Goal: Task Accomplishment & Management: Complete application form

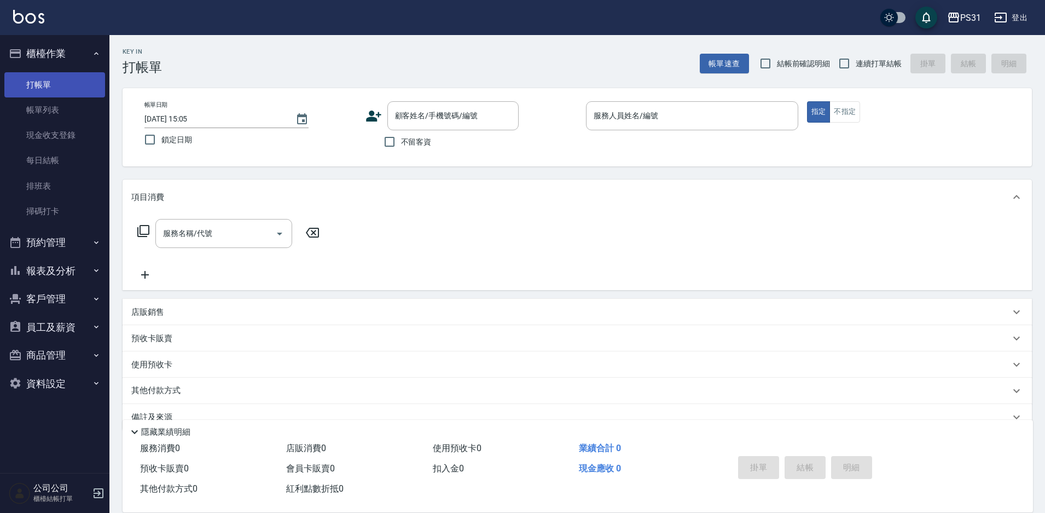
click at [51, 79] on link "打帳單" at bounding box center [54, 84] width 101 height 25
click at [51, 86] on link "打帳單" at bounding box center [54, 84] width 101 height 25
click at [148, 141] on input "鎖定日期" at bounding box center [149, 139] width 23 height 23
checkbox input "true"
click at [853, 60] on input "連續打單結帳" at bounding box center [843, 63] width 23 height 23
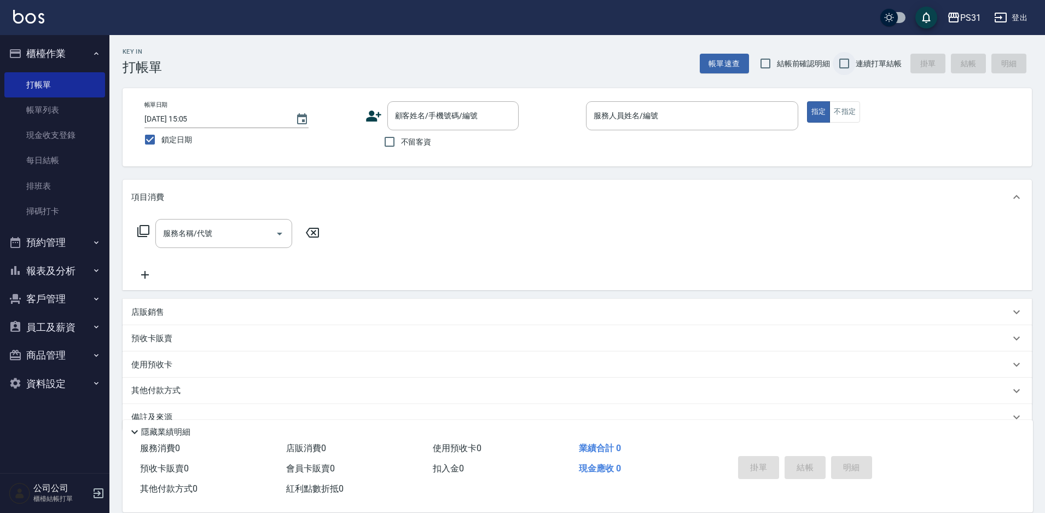
checkbox input "true"
click at [713, 118] on input "服務人員姓名/編號" at bounding box center [692, 115] width 202 height 19
click at [392, 139] on input "不留客資" at bounding box center [389, 141] width 23 height 23
checkbox input "true"
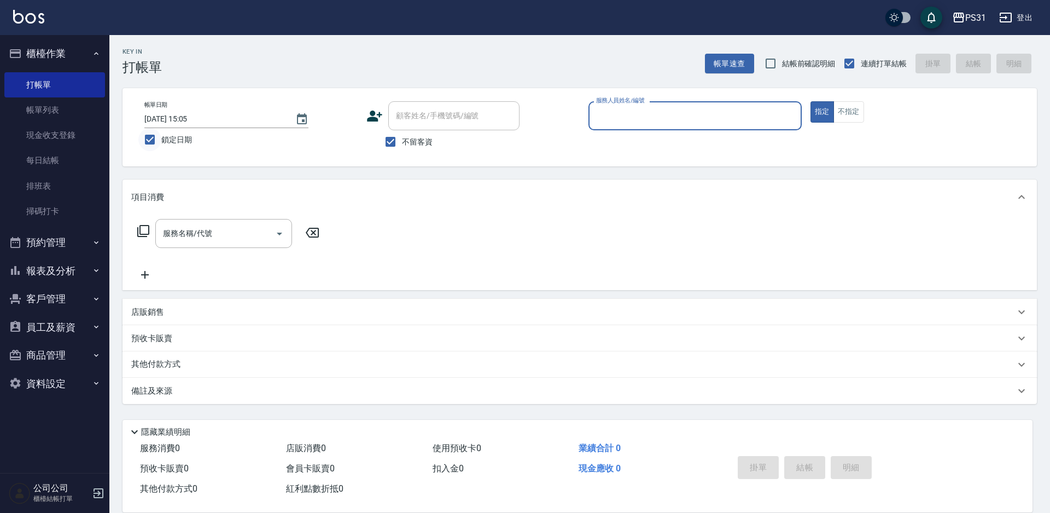
click at [144, 141] on input "鎖定日期" at bounding box center [149, 139] width 23 height 23
checkbox input "false"
click at [634, 115] on input "服務人員姓名/編號" at bounding box center [694, 115] width 203 height 19
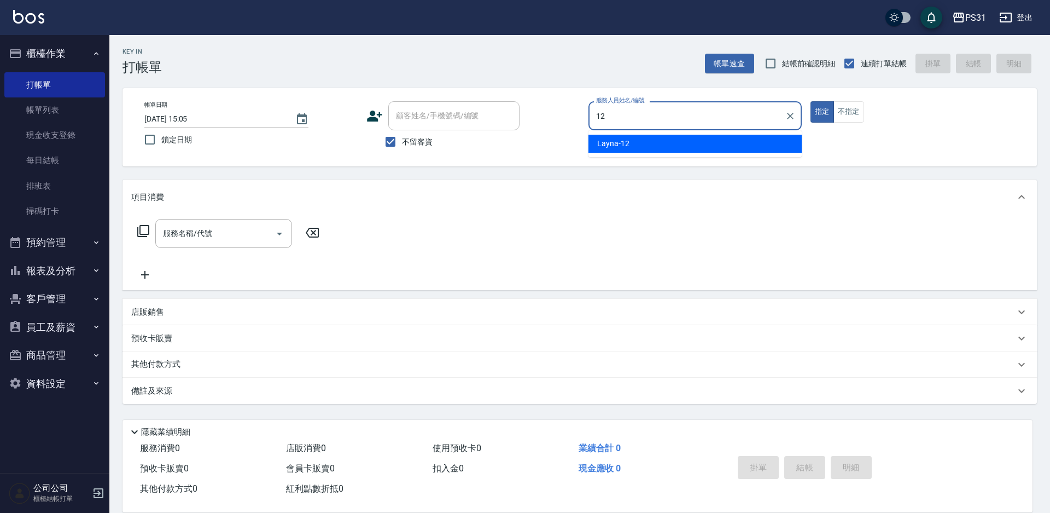
type input "Layna-12"
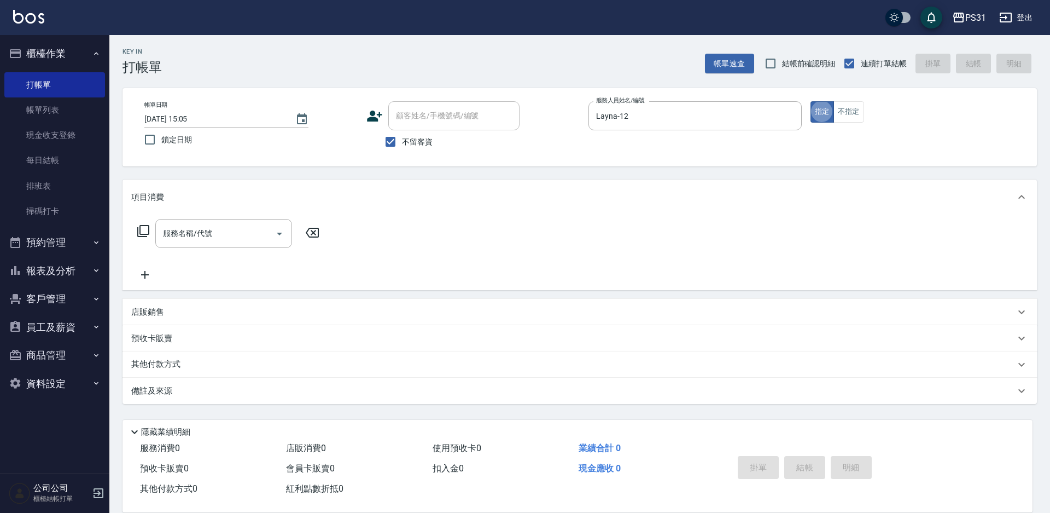
type button "true"
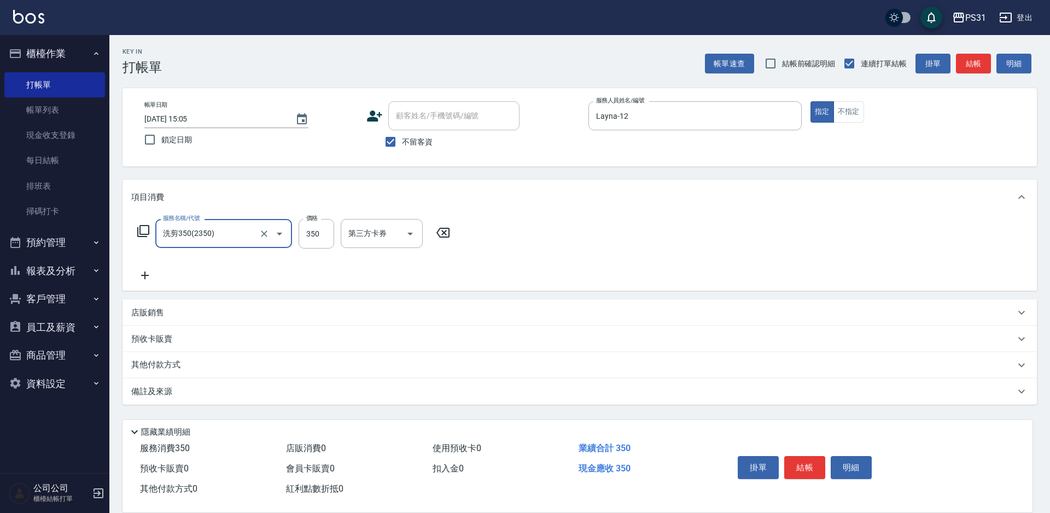
type input "洗剪350(2350)"
type input "370"
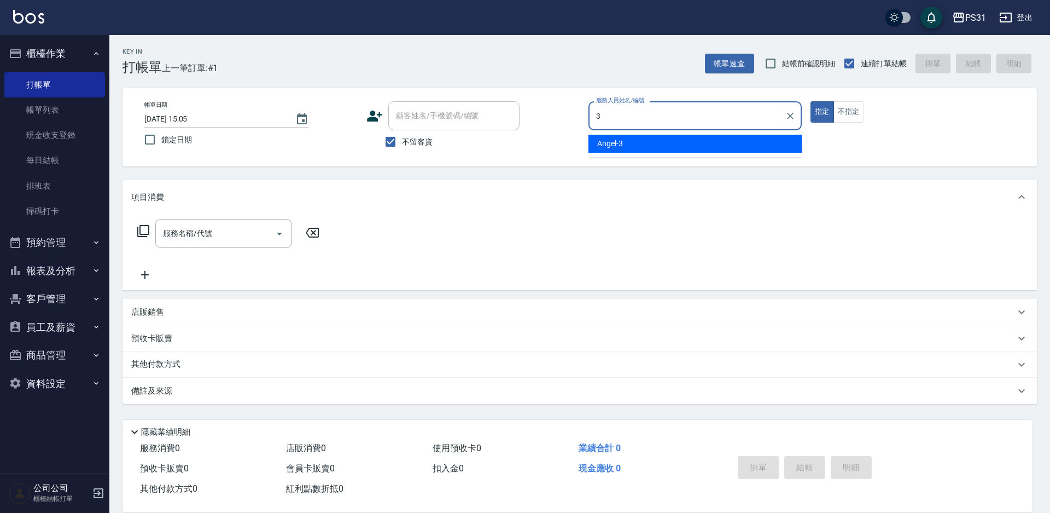
type input "[PERSON_NAME]-3"
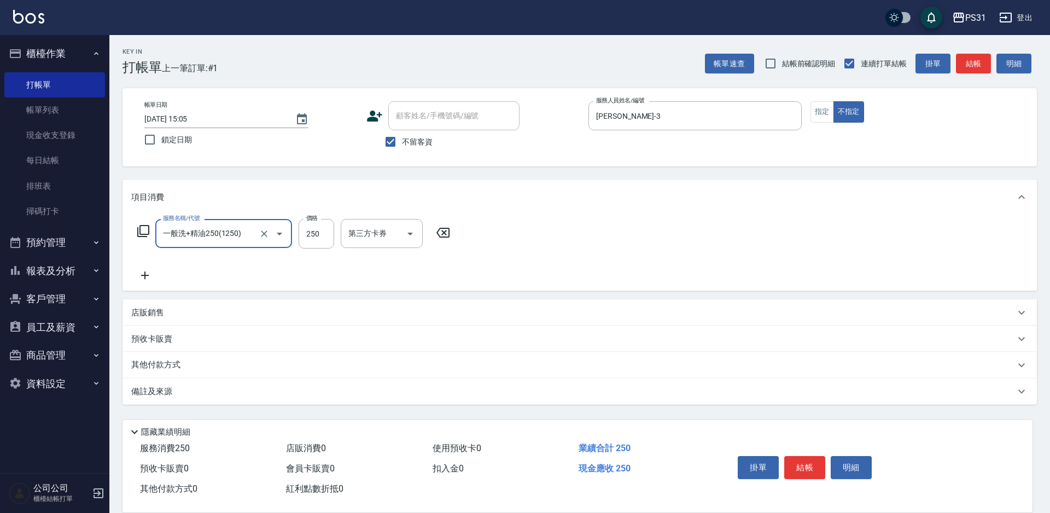
type input "一般洗+精油250(1250)"
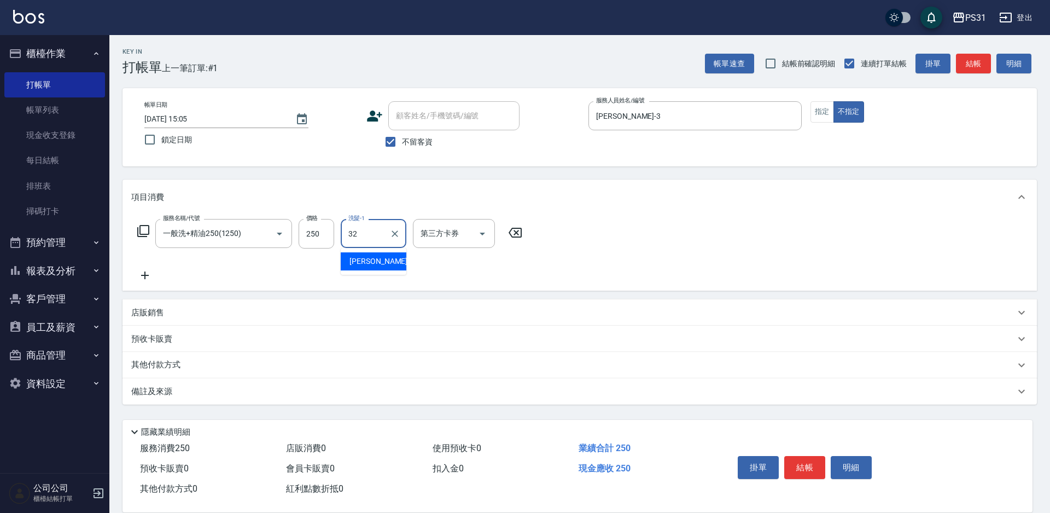
type input "[PERSON_NAME]-32"
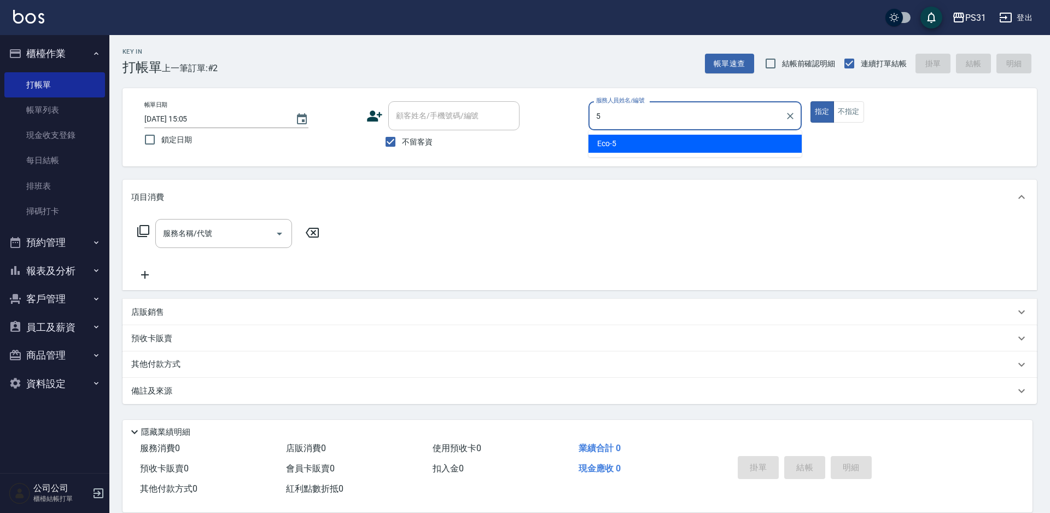
type input "Eco-5"
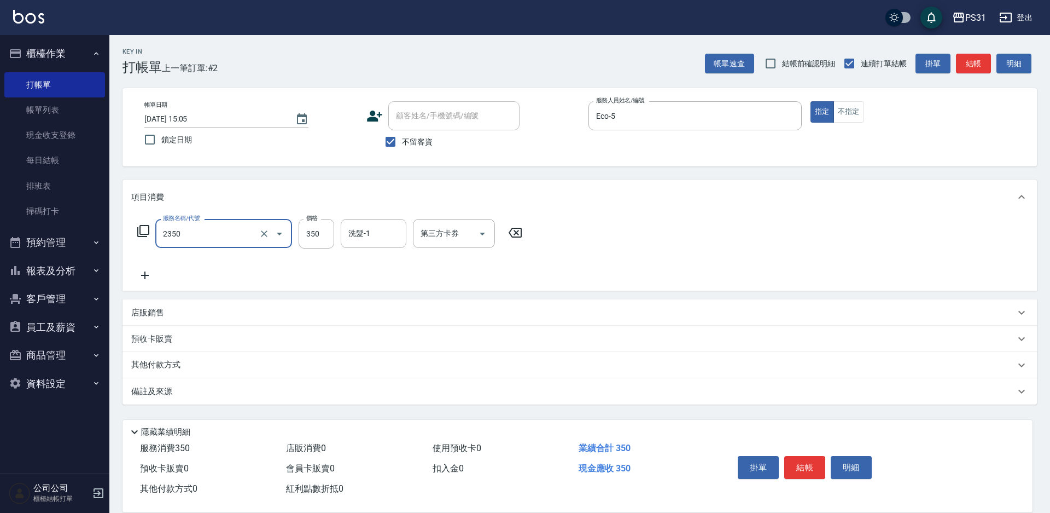
type input "洗剪350(2350)"
type input "700"
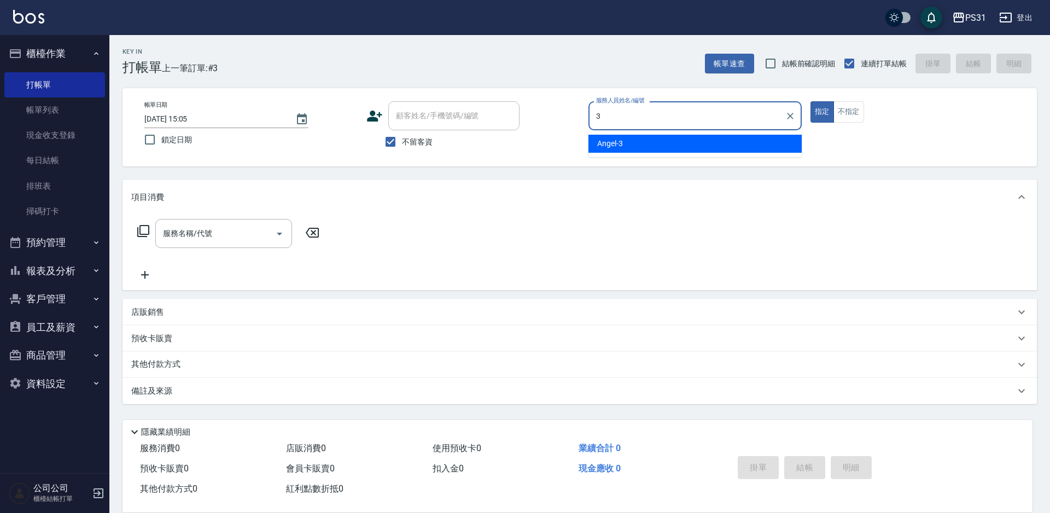
type input "[PERSON_NAME]-3"
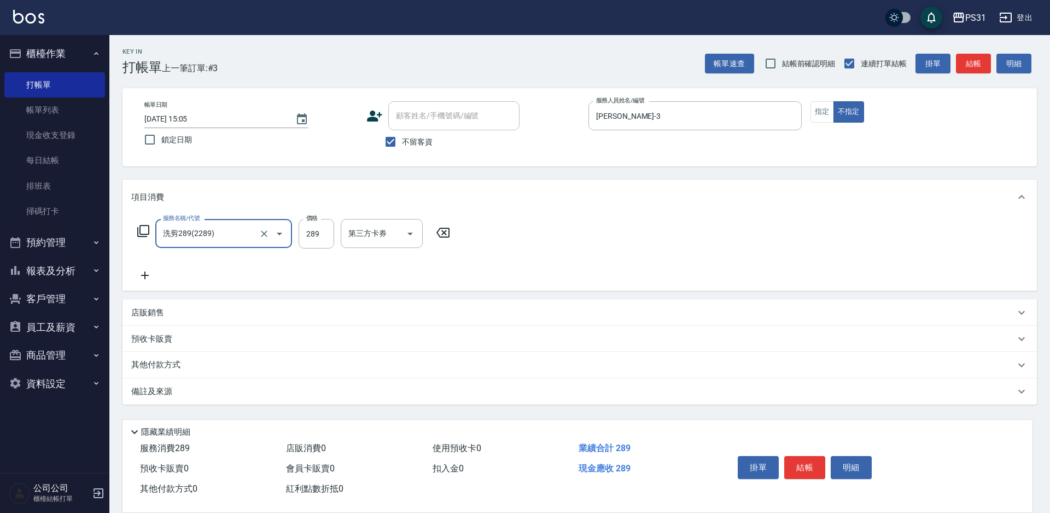
type input "洗剪289(2289)"
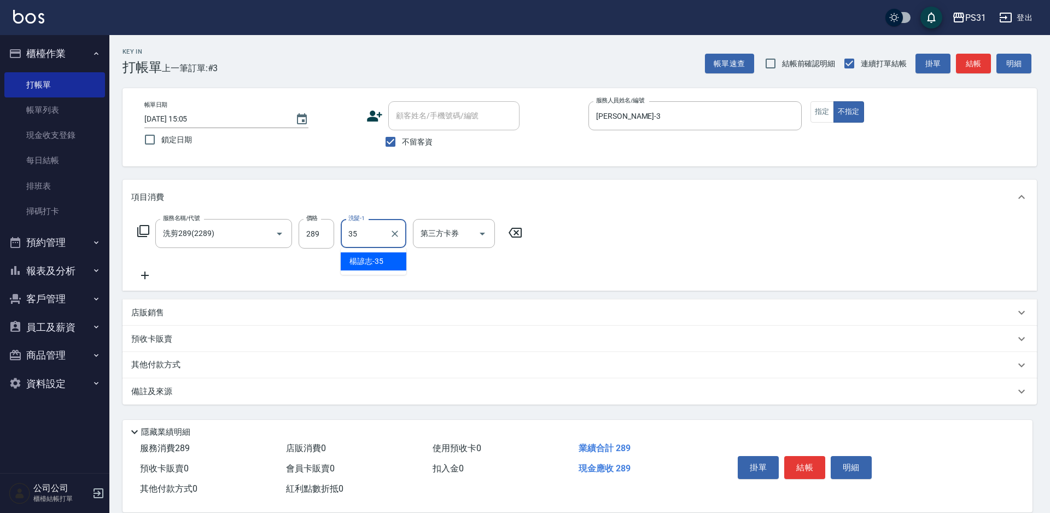
type input "楊諺志-35"
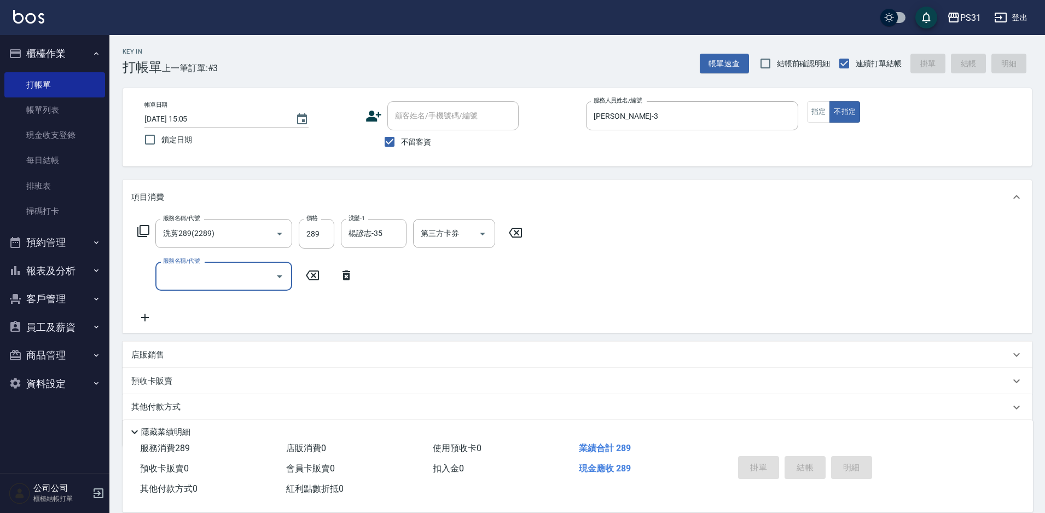
type input "[DATE] 15:06"
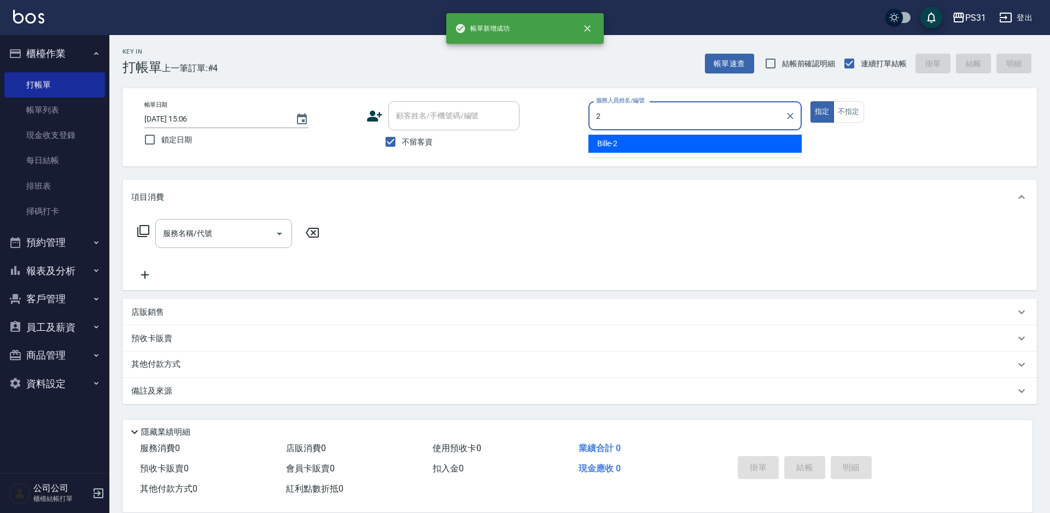
type input "Bille-2"
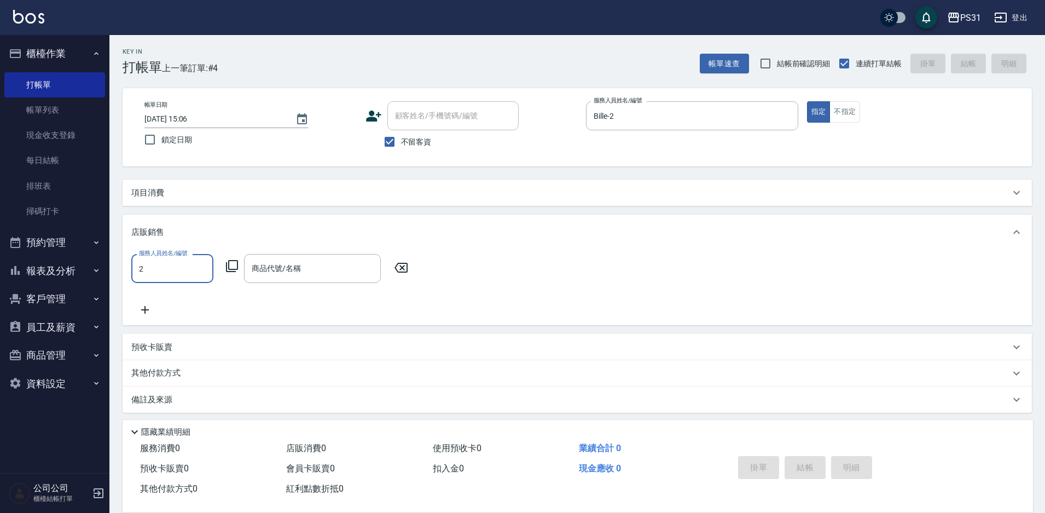
type input "Bille-2"
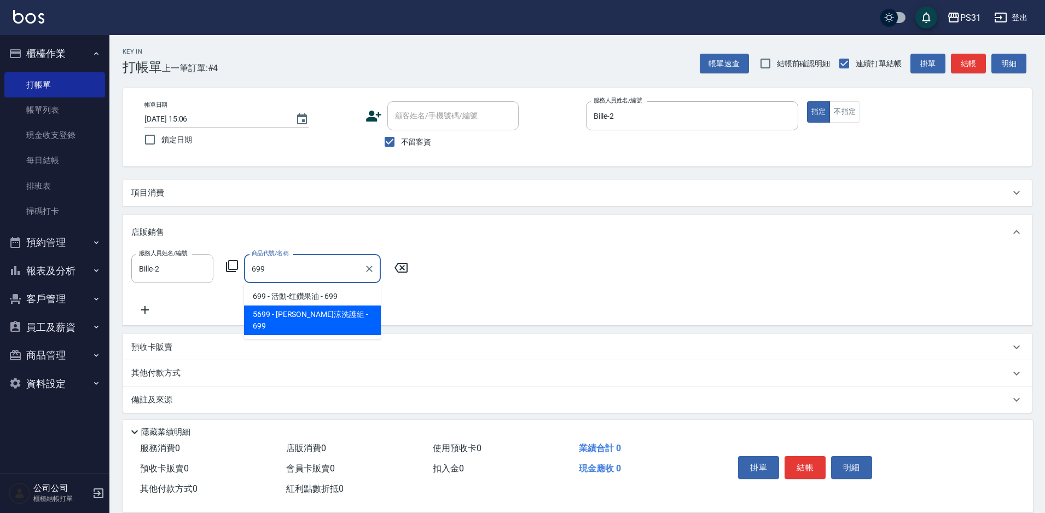
type input "[PERSON_NAME]涼洗護組"
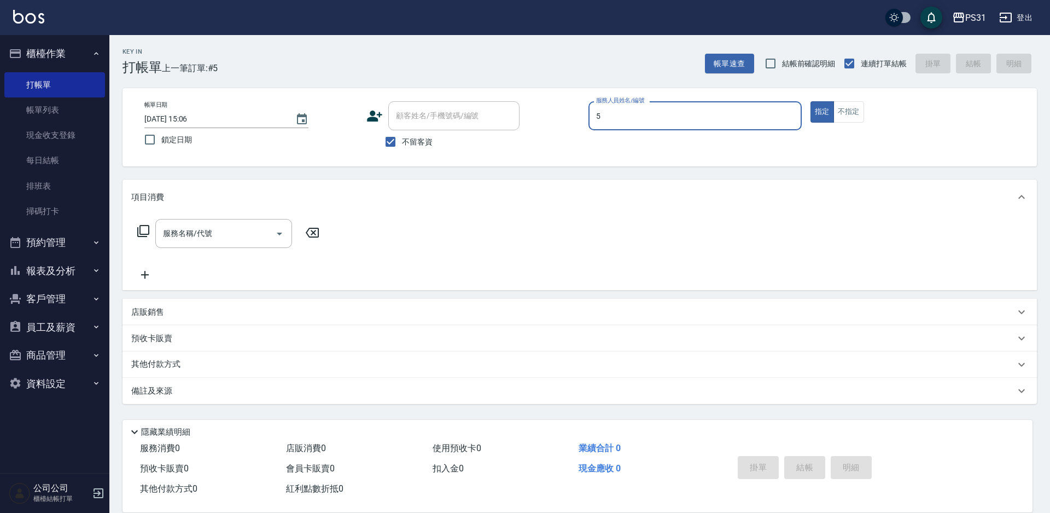
type input "Eco-5"
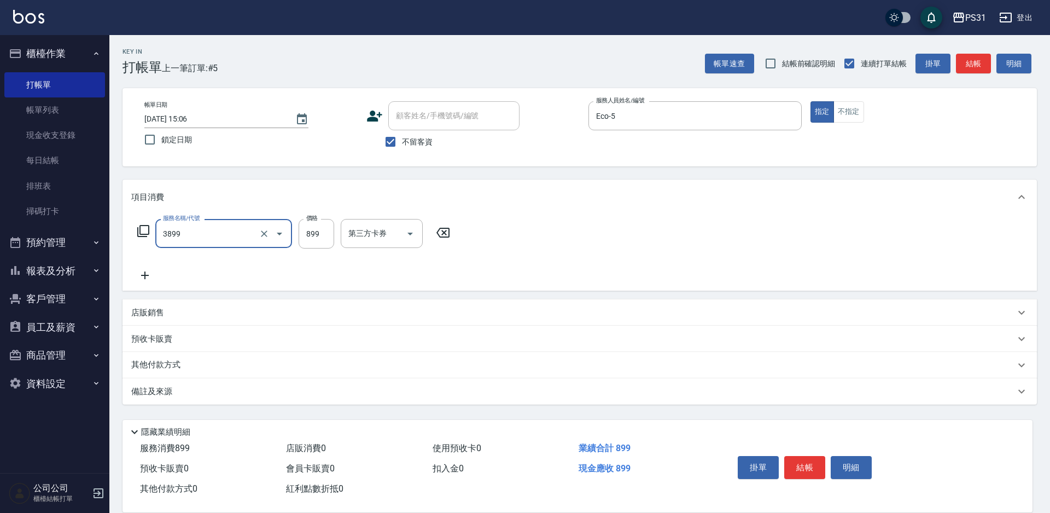
type input "基礎燙(3899)"
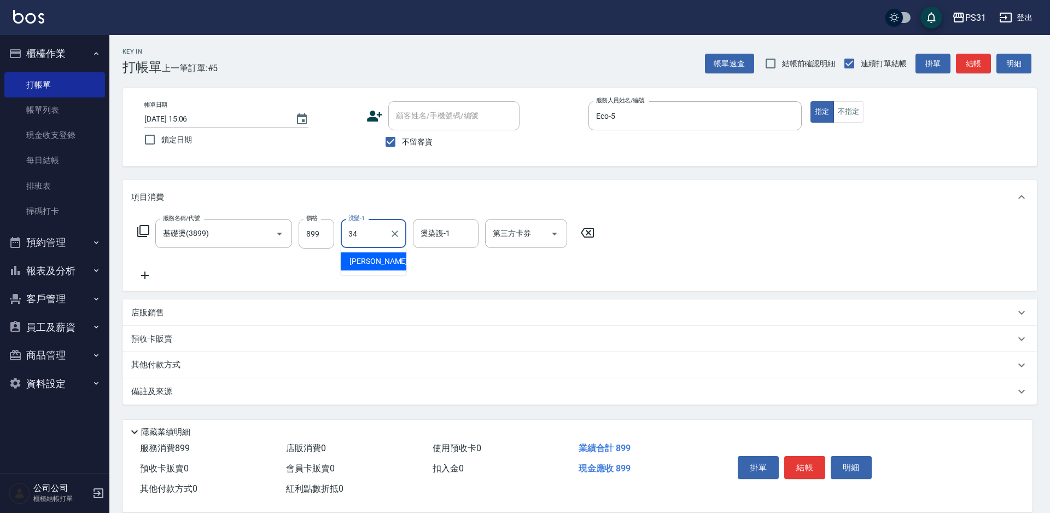
type input "[PERSON_NAME]-34"
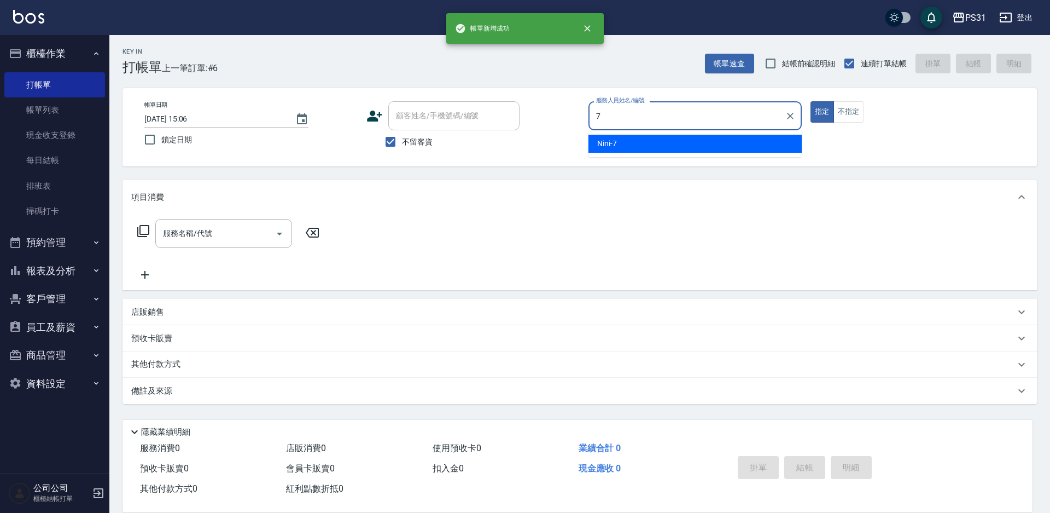
type input "Nini-7"
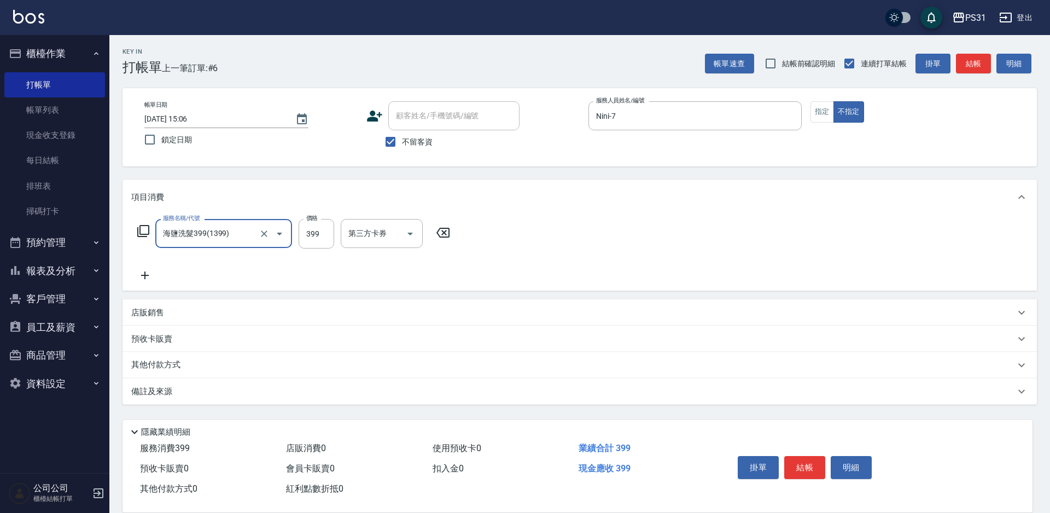
type input "海鹽洗髮399(1399)"
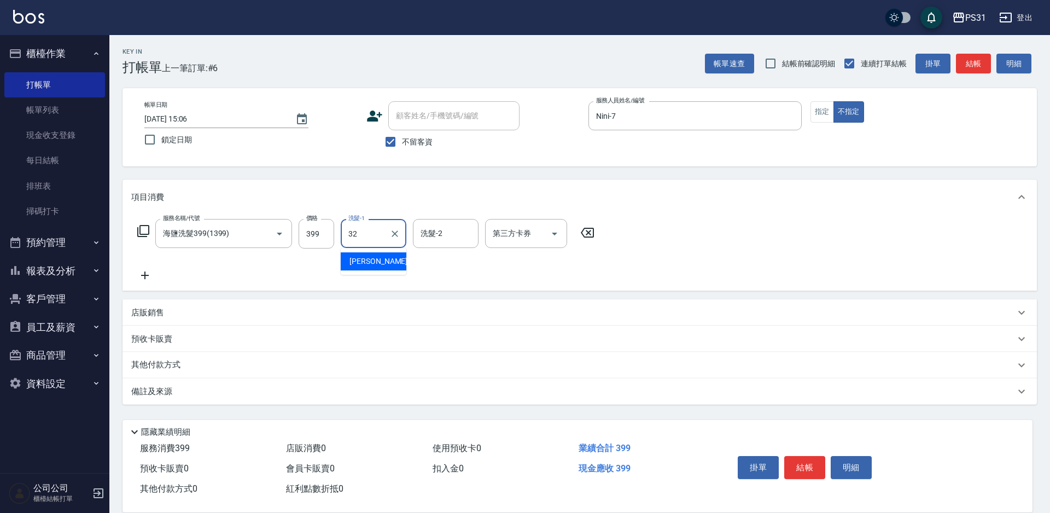
type input "[PERSON_NAME]-32"
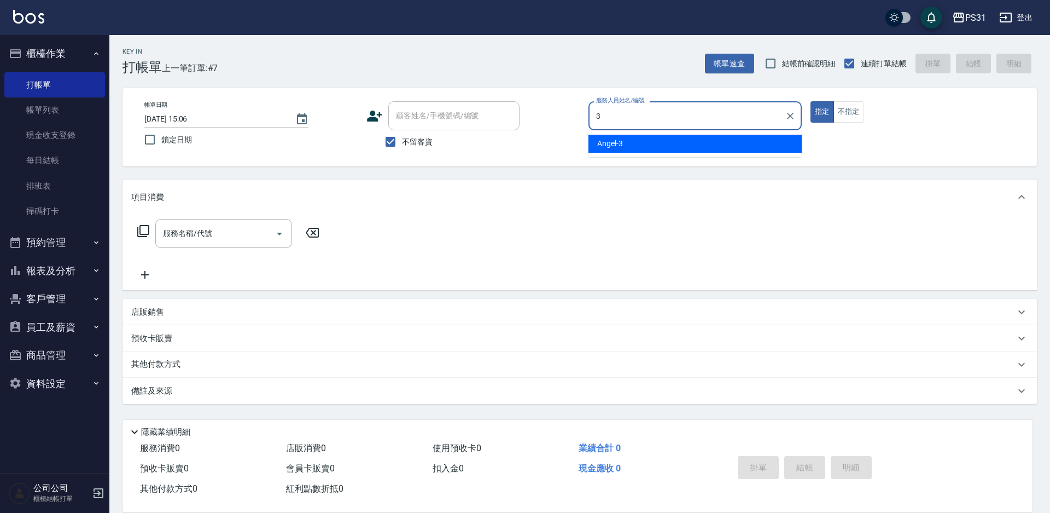
type input "[PERSON_NAME]-3"
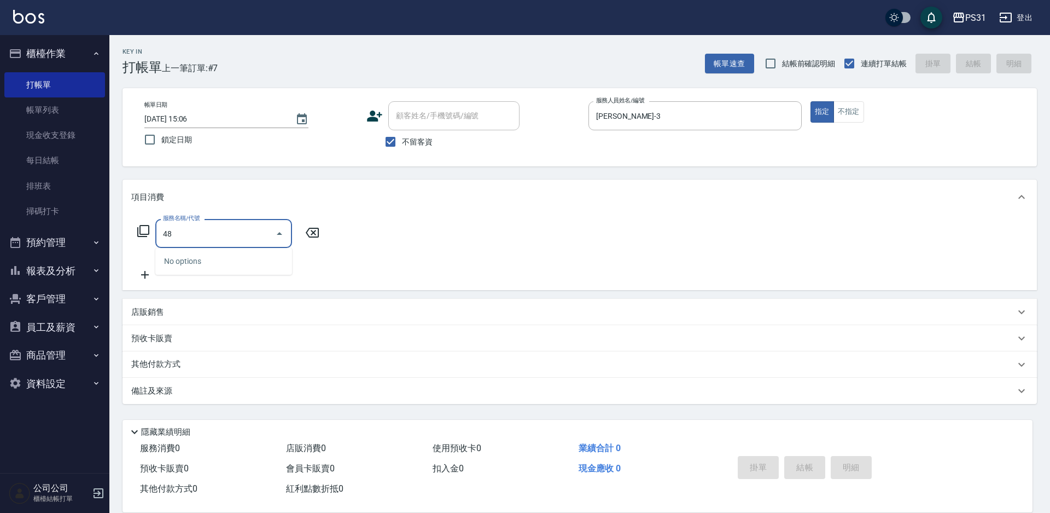
type input "4"
click at [142, 224] on icon at bounding box center [143, 230] width 13 height 13
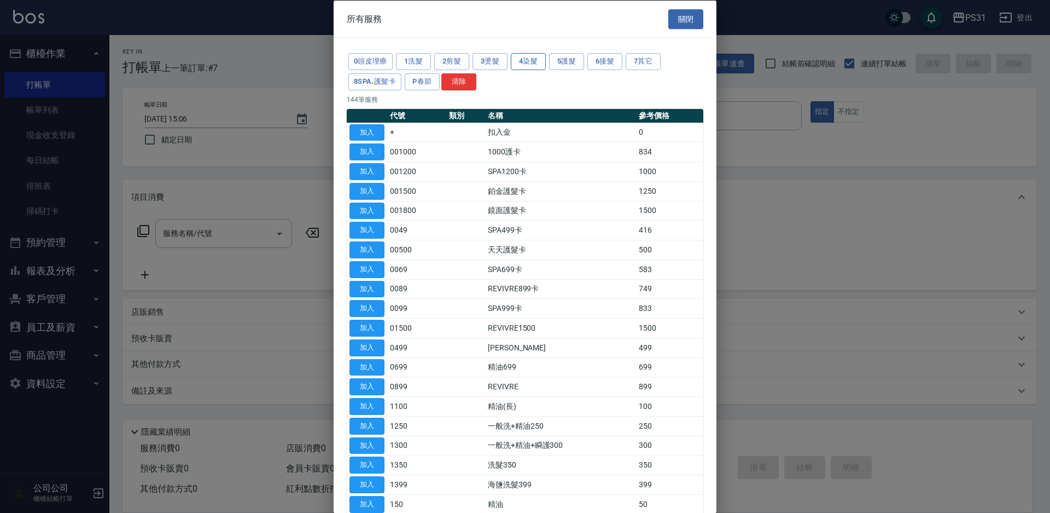
click at [526, 61] on button "4染髮" at bounding box center [528, 61] width 35 height 17
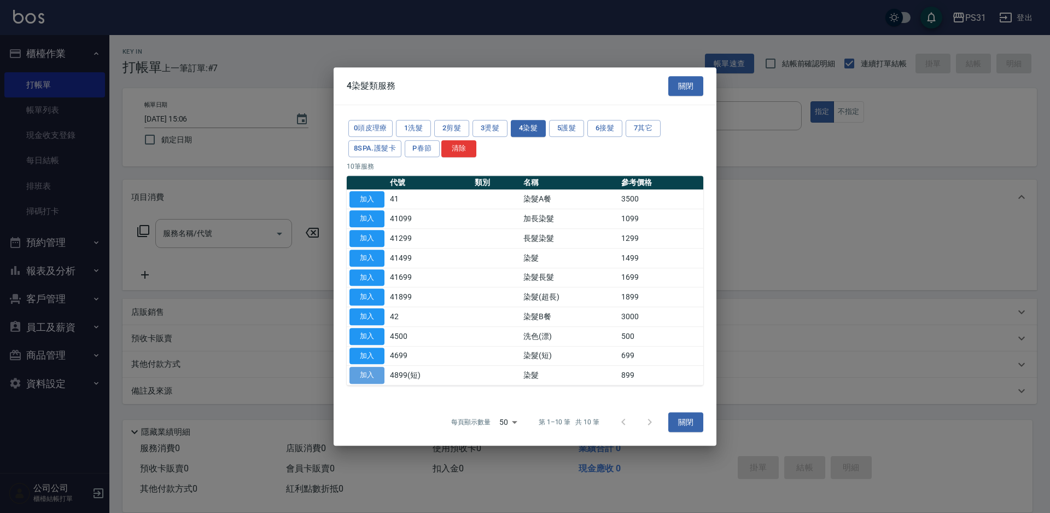
click at [363, 377] on button "加入" at bounding box center [367, 374] width 35 height 17
type input "染髮(4899(短))"
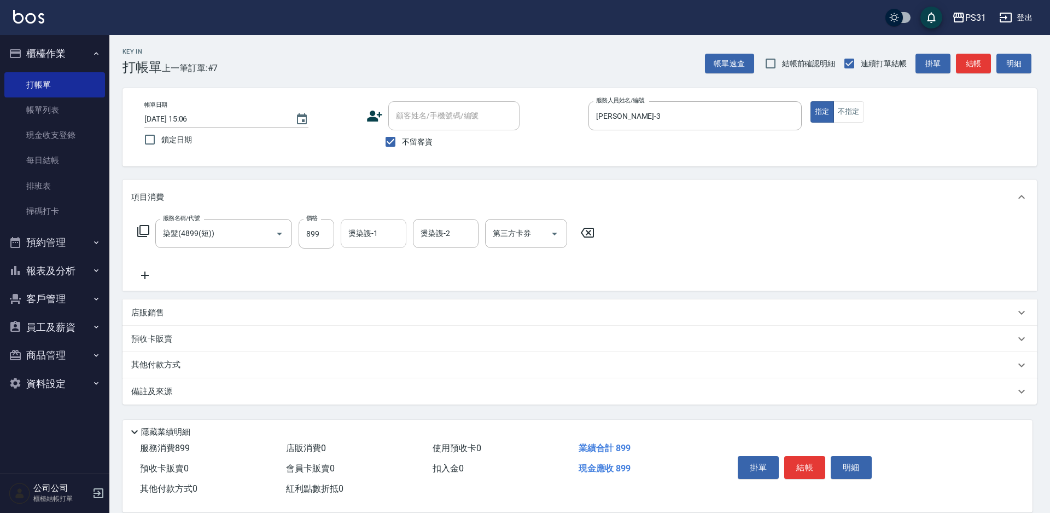
click at [366, 231] on div "燙染謢-1 燙染謢-1" at bounding box center [374, 233] width 66 height 29
type input "楊諺志-35"
type input "舊有卡券"
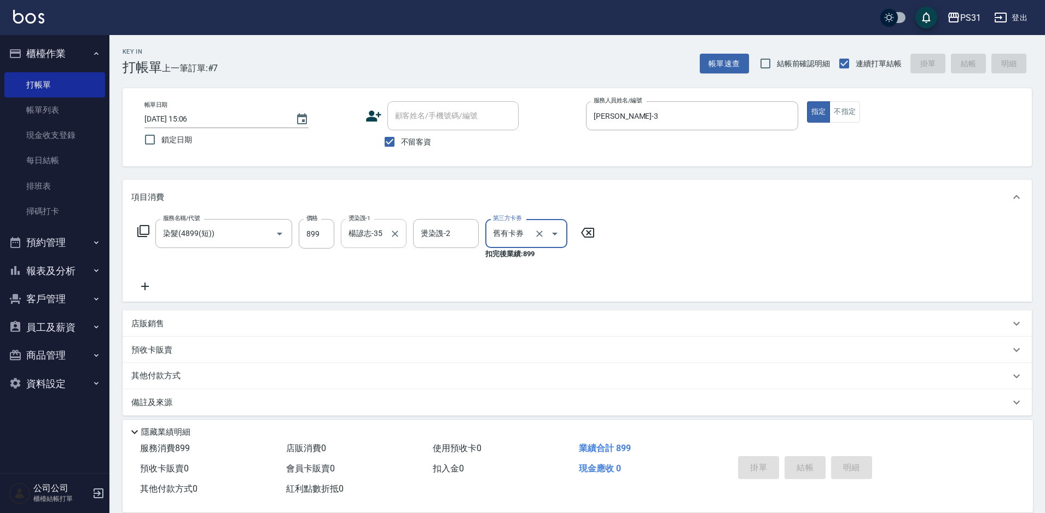
type input "[DATE] 15:07"
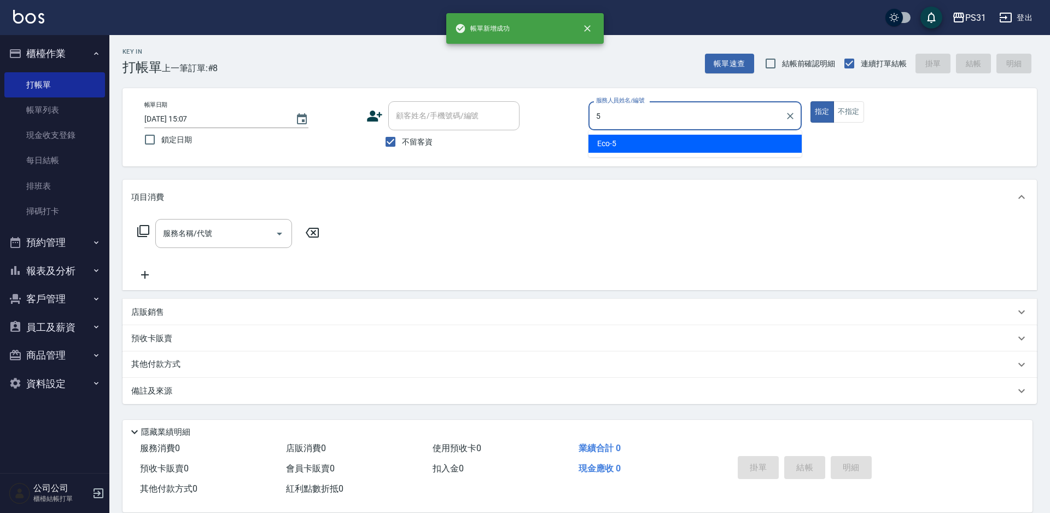
type input "Eco-5"
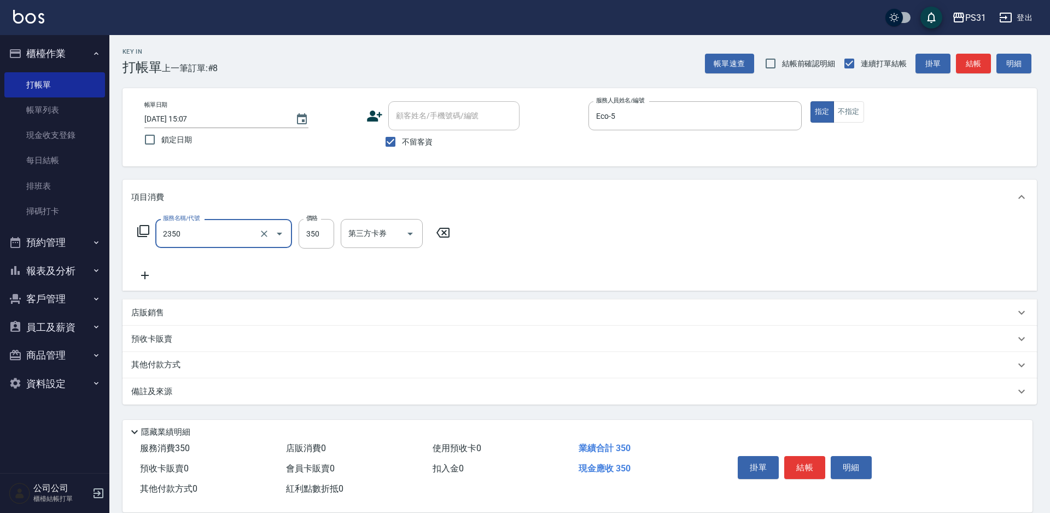
type input "洗剪350(2350)"
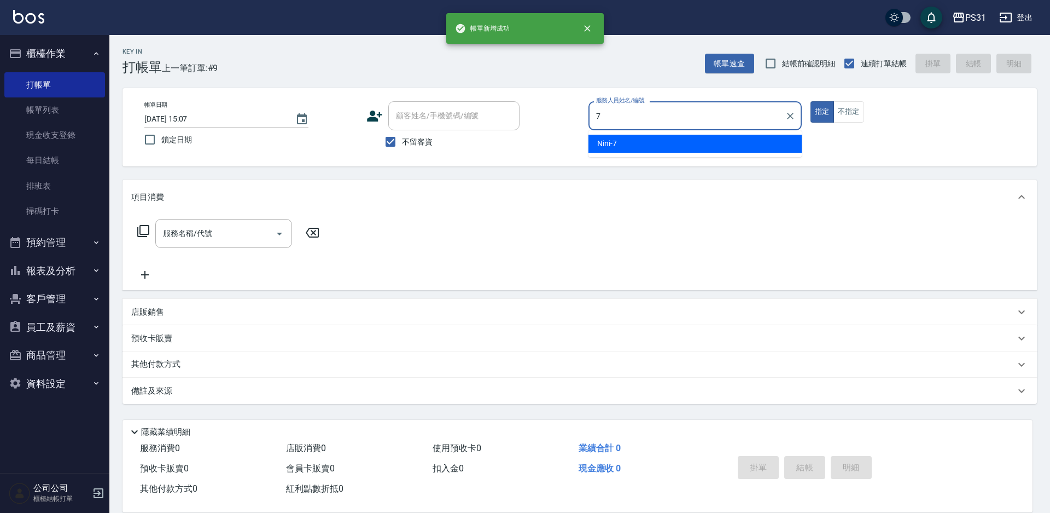
type input "Nini-7"
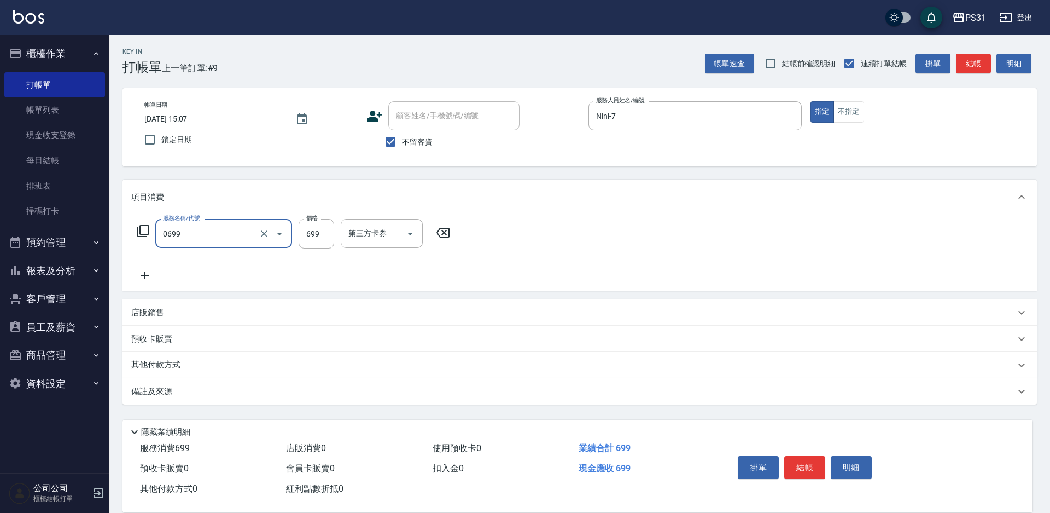
type input "精油699(0699)"
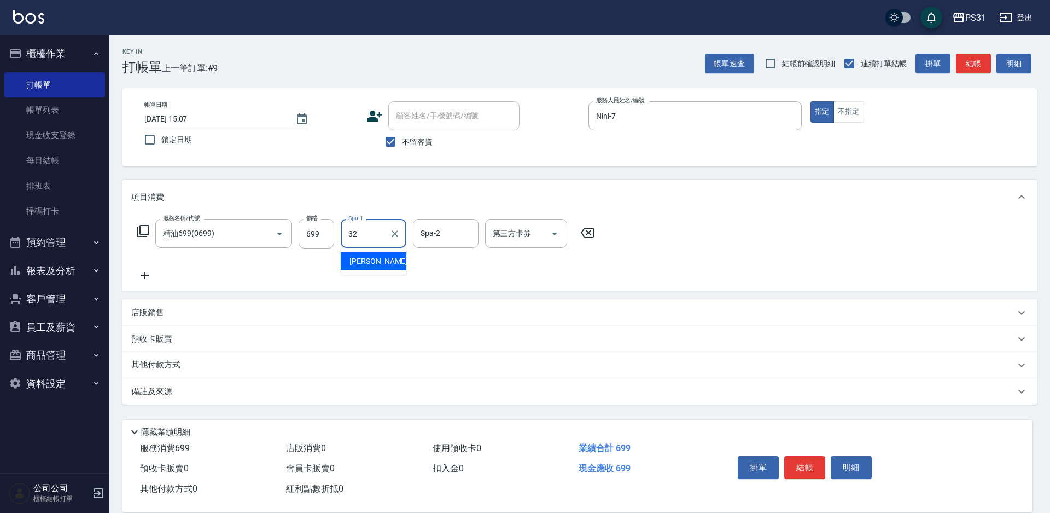
type input "[PERSON_NAME]-32"
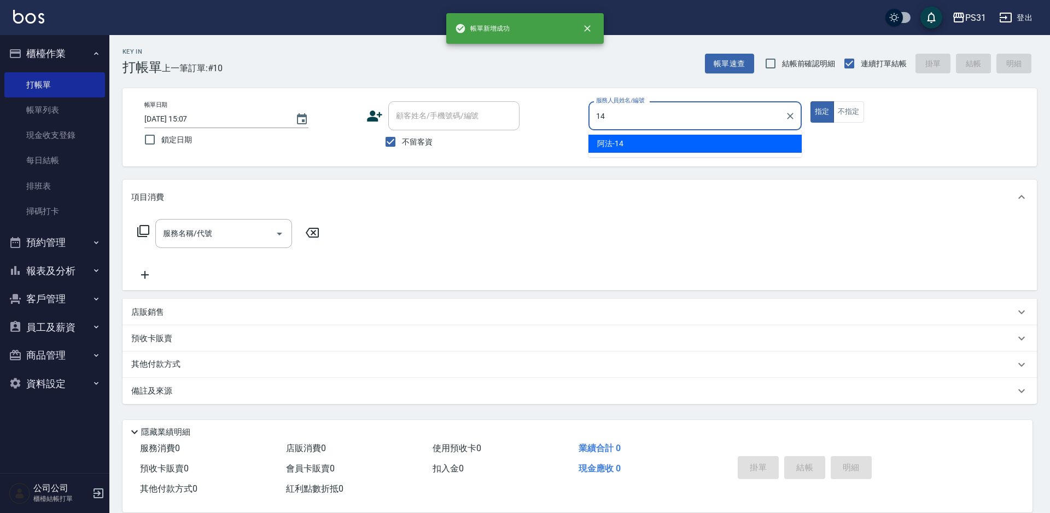
type input "[DEMOGRAPHIC_DATA]-14"
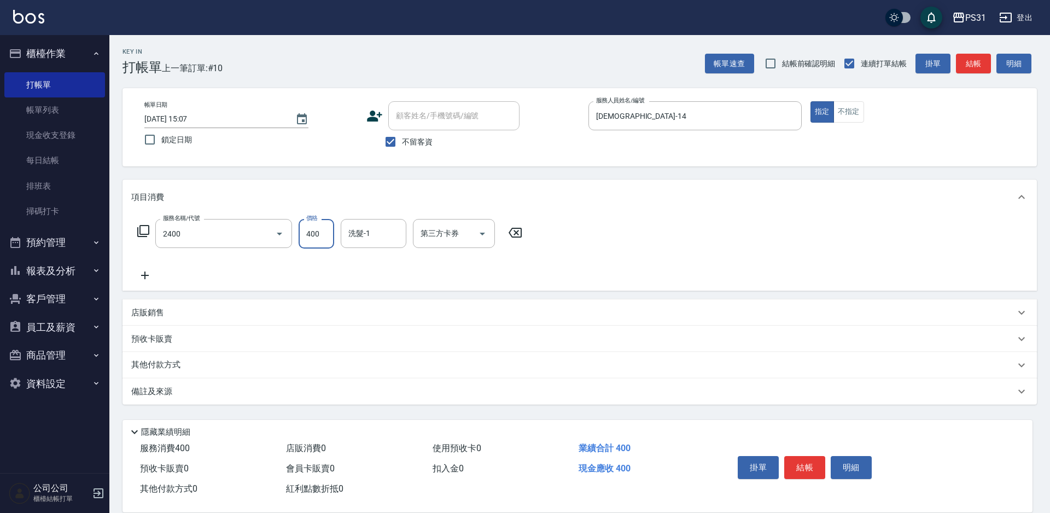
type input "洗剪400(2400)"
type input "豆豆-43"
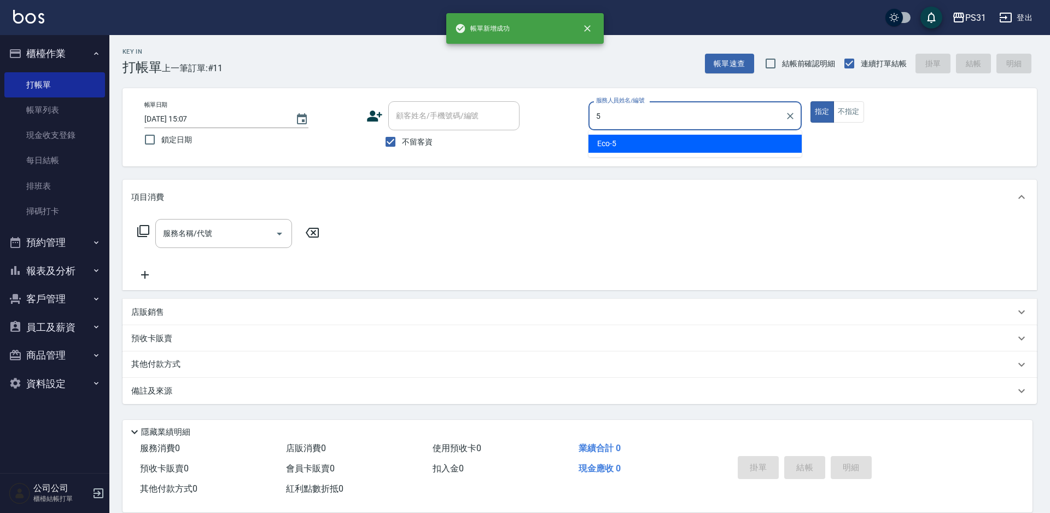
type input "Eco-5"
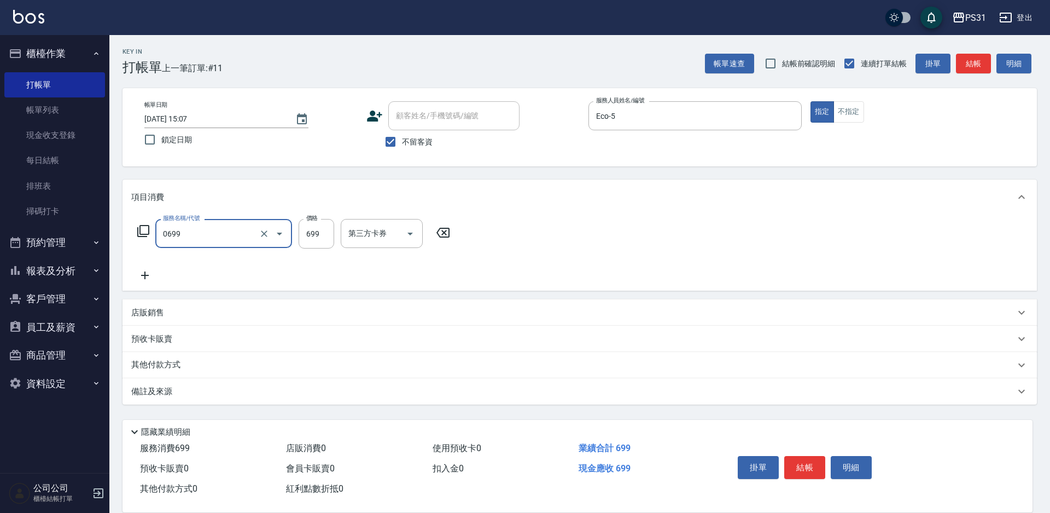
type input "精油699(0699)"
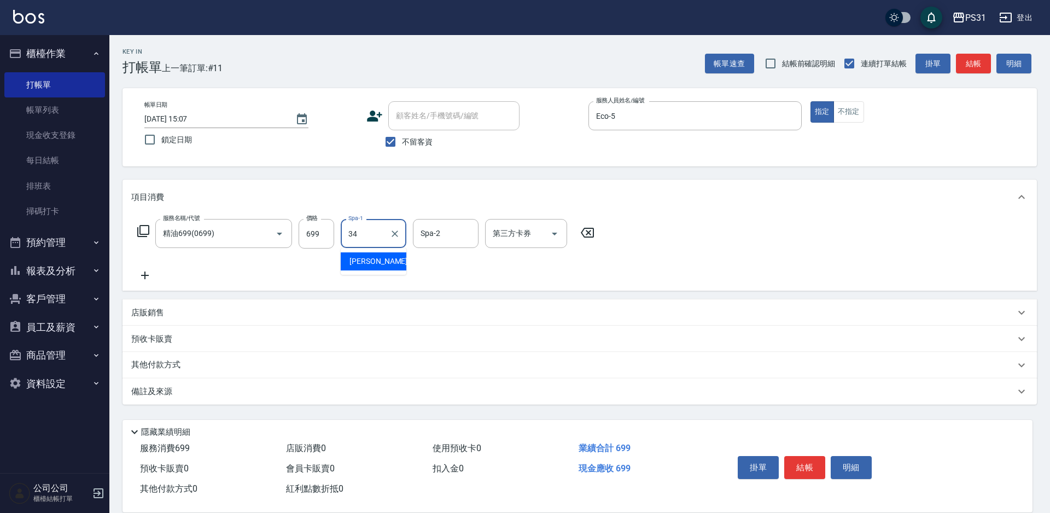
type input "[PERSON_NAME]-34"
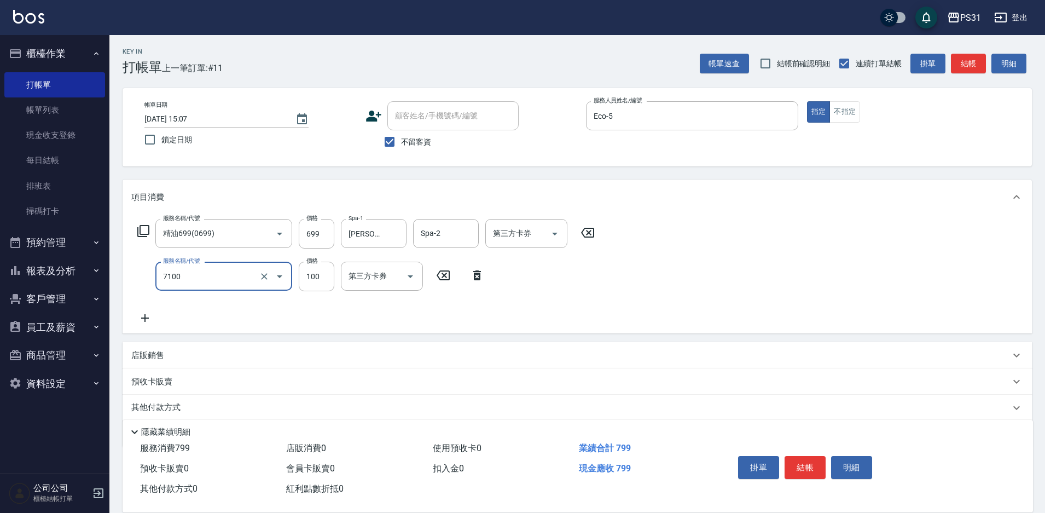
type input "造型(7100)"
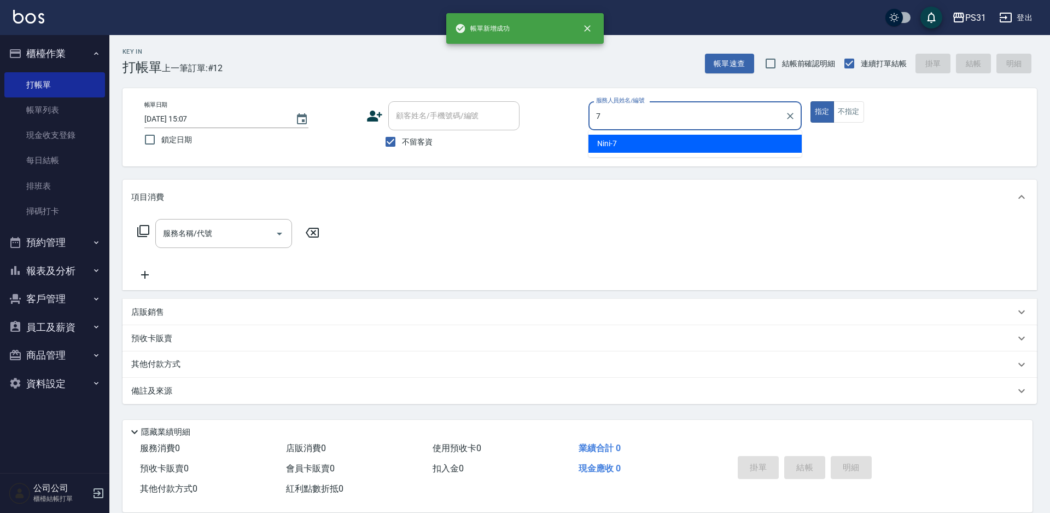
type input "Nini-7"
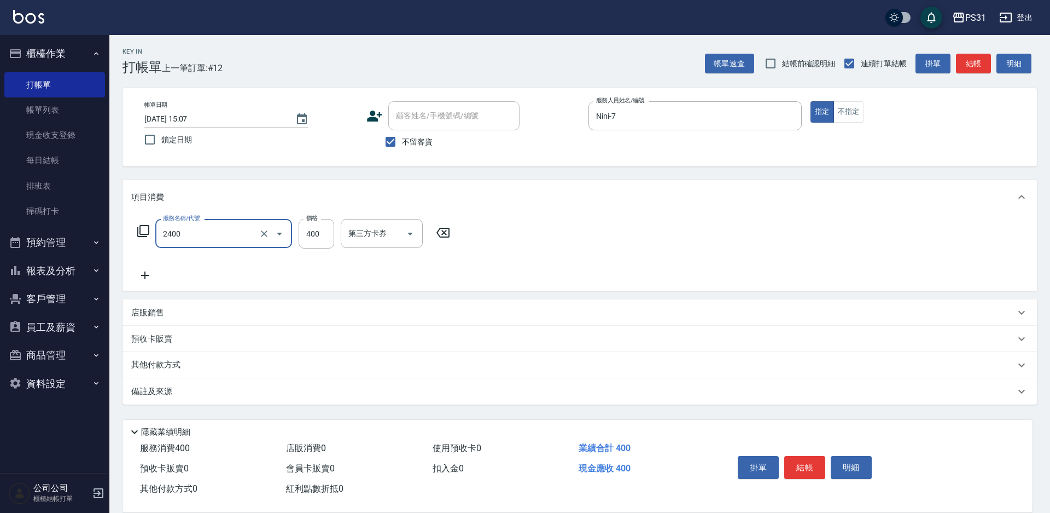
type input "洗剪400(2400)"
type input "360"
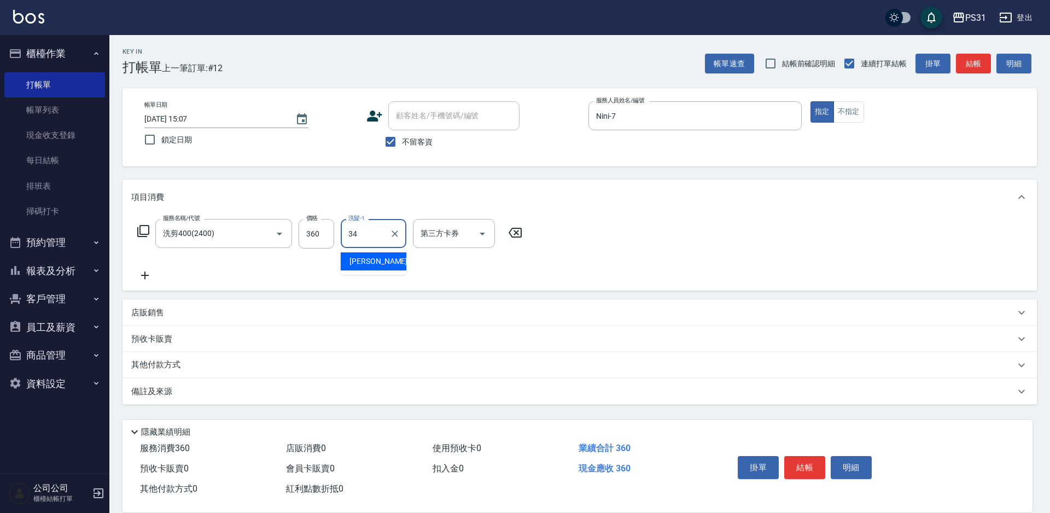
type input "[PERSON_NAME]-34"
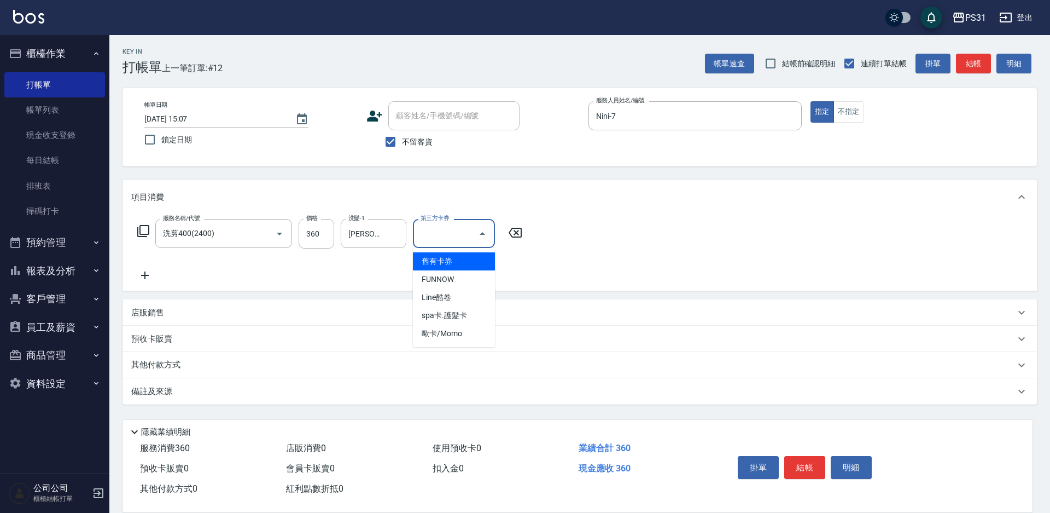
type input "舊有卡券"
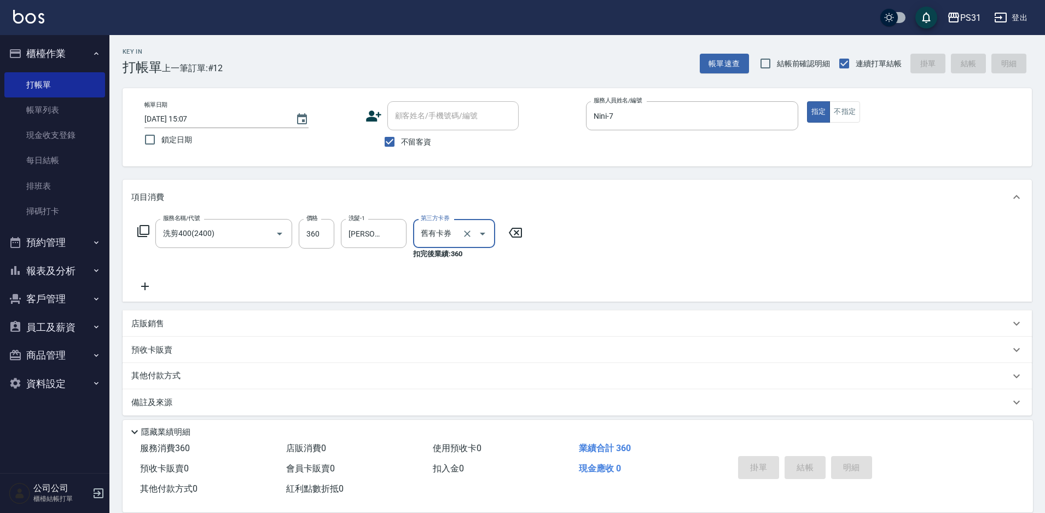
type input "[DATE] 15:08"
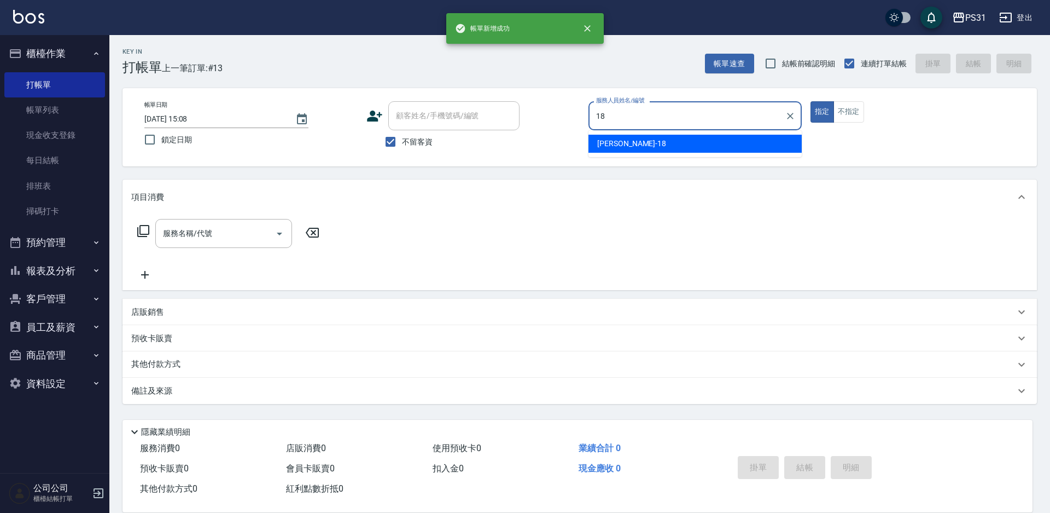
type input "[PERSON_NAME]-18"
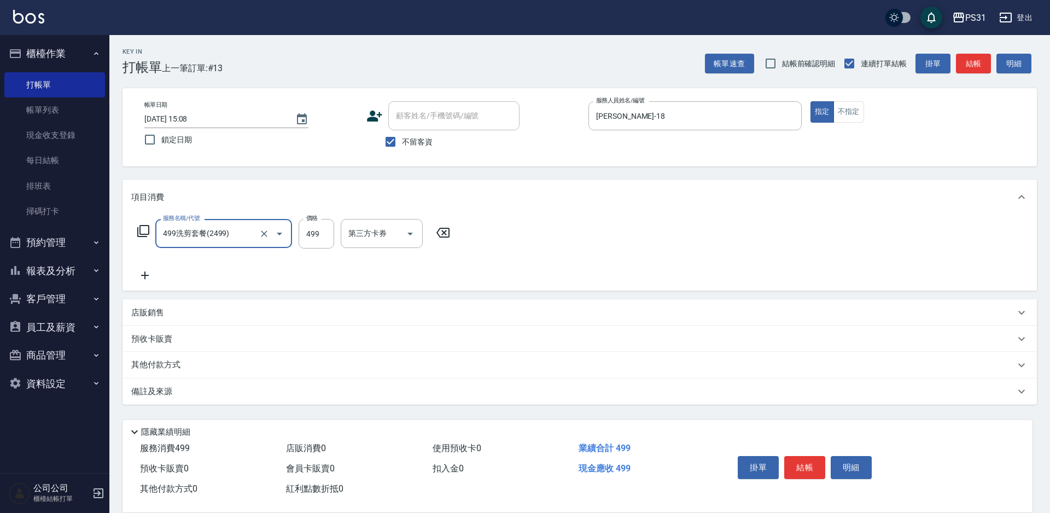
type input "499洗剪套餐(2499)"
click at [321, 231] on input "499" at bounding box center [317, 234] width 36 height 30
type input "500"
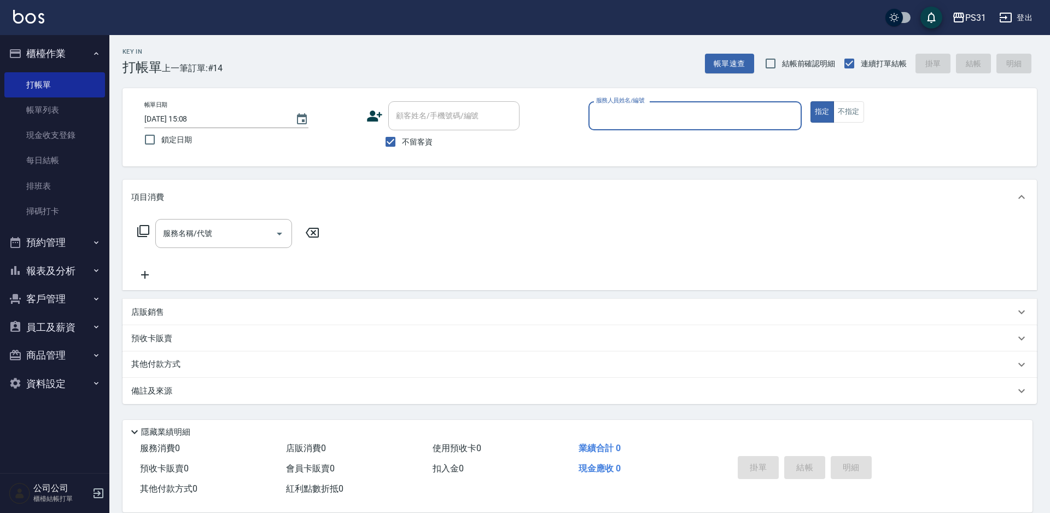
click at [50, 274] on button "報表及分析" at bounding box center [54, 271] width 101 height 28
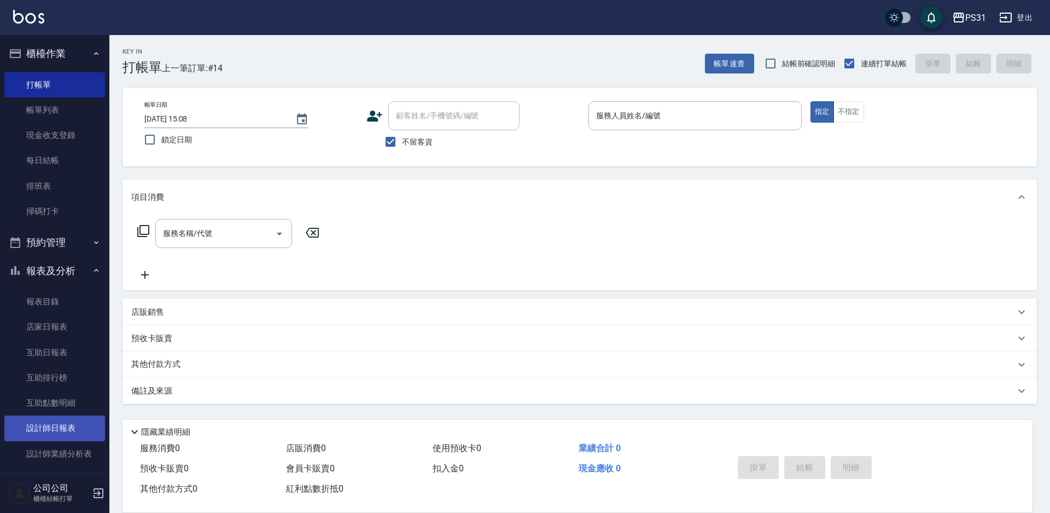
click at [61, 432] on link "設計師日報表" at bounding box center [54, 427] width 101 height 25
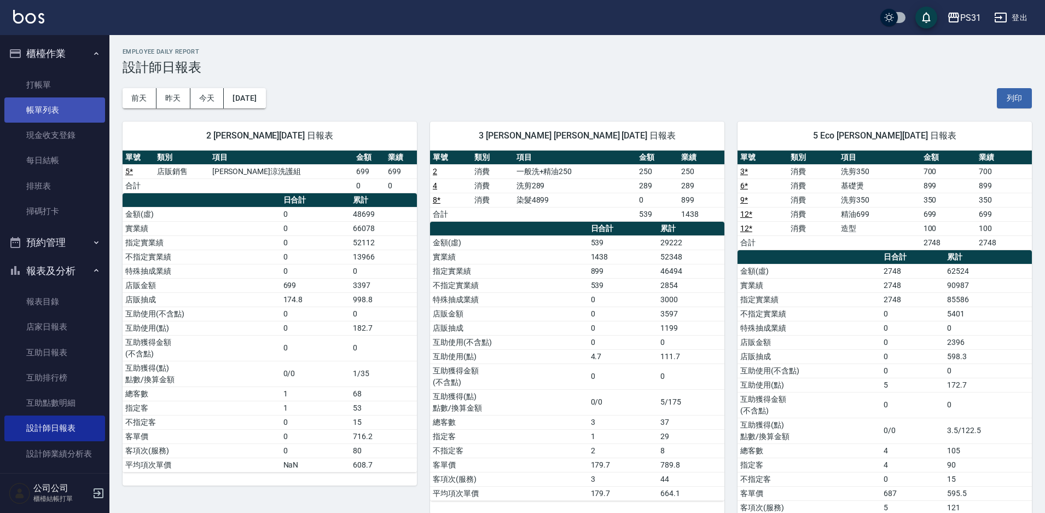
click at [54, 104] on link "帳單列表" at bounding box center [54, 109] width 101 height 25
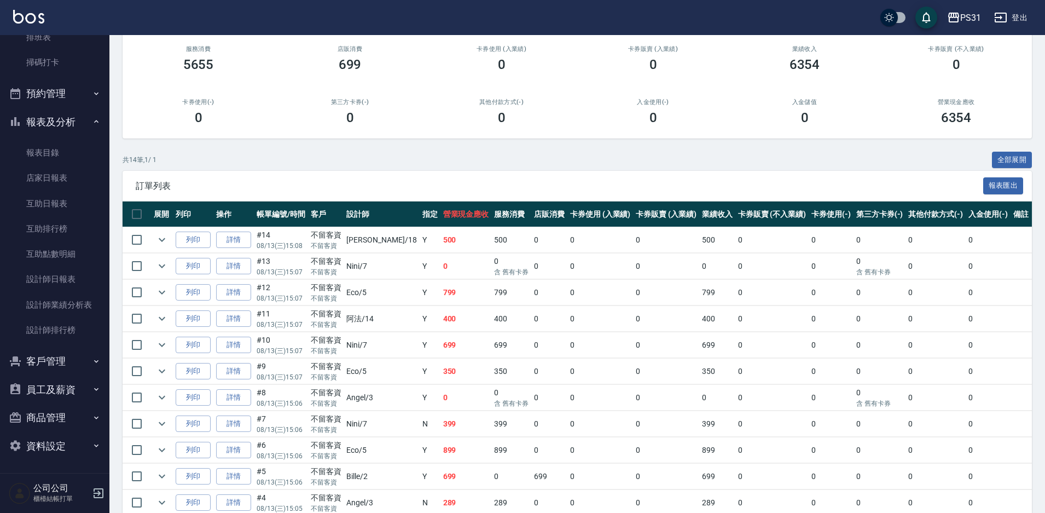
scroll to position [227, 0]
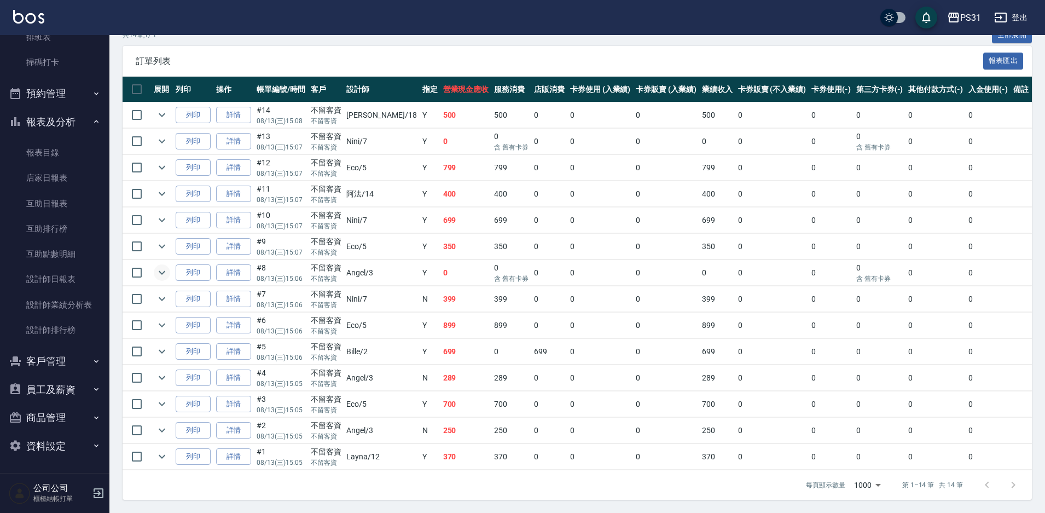
click at [165, 270] on icon "expand row" at bounding box center [161, 272] width 13 height 13
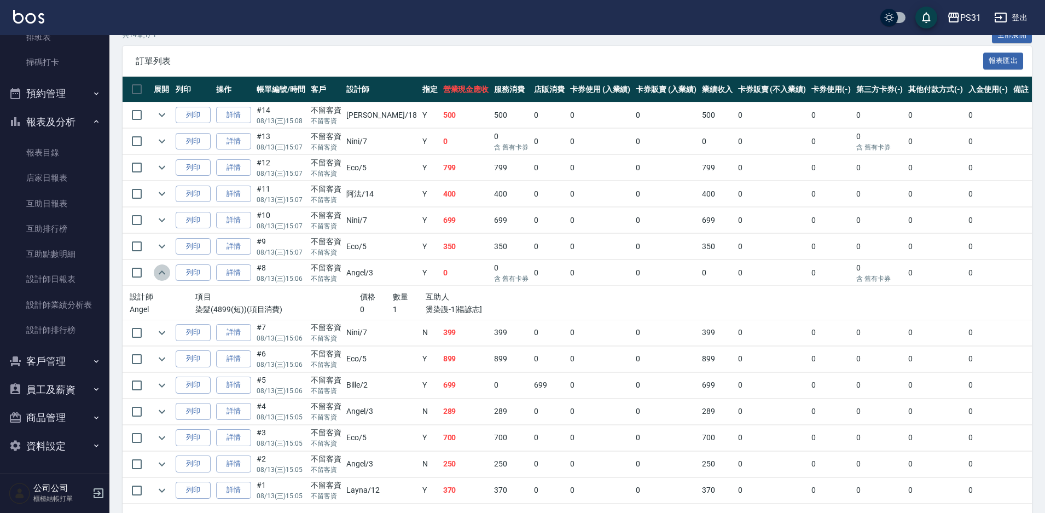
click at [165, 269] on icon "expand row" at bounding box center [161, 272] width 13 height 13
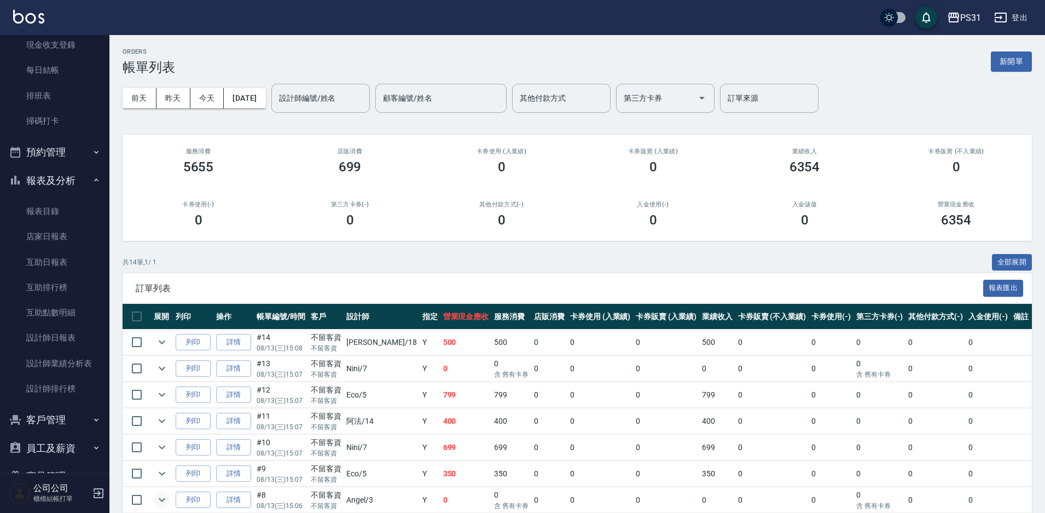
scroll to position [0, 0]
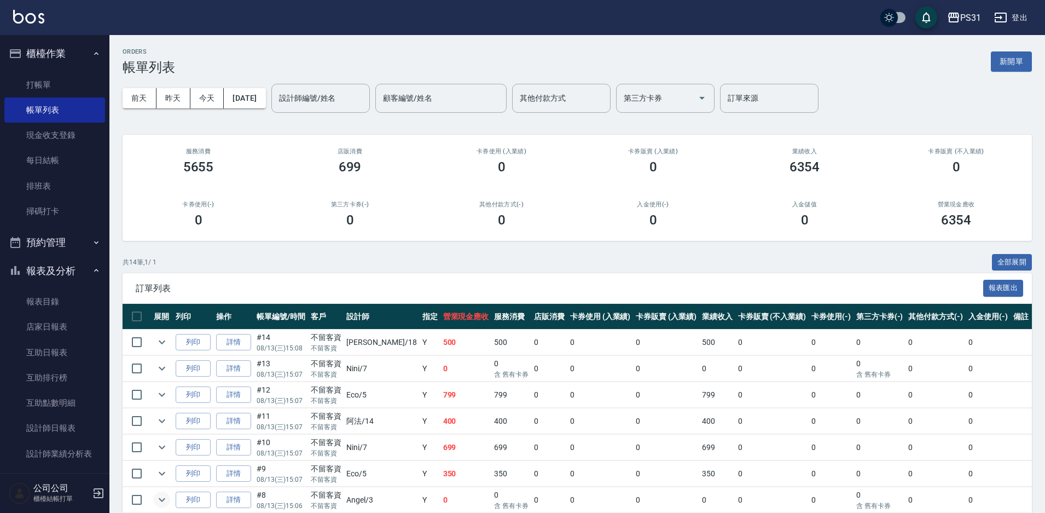
drag, startPoint x: 66, startPoint y: 269, endPoint x: 69, endPoint y: 261, distance: 8.1
click at [67, 269] on button "報表及分析" at bounding box center [54, 271] width 101 height 28
click at [64, 272] on button "報表及分析" at bounding box center [54, 271] width 101 height 28
click at [72, 430] on link "設計師日報表" at bounding box center [54, 427] width 101 height 25
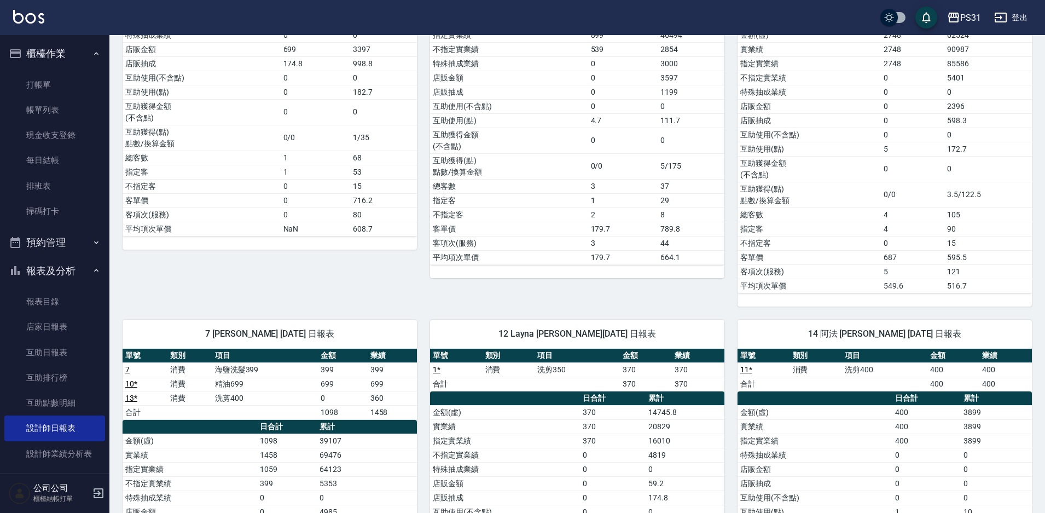
scroll to position [383, 0]
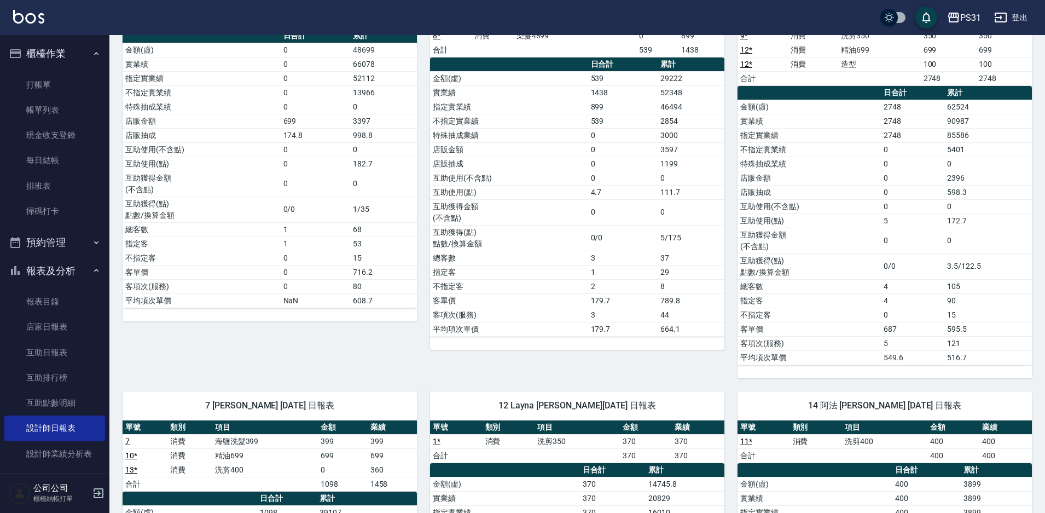
click at [59, 272] on button "報表及分析" at bounding box center [54, 271] width 101 height 28
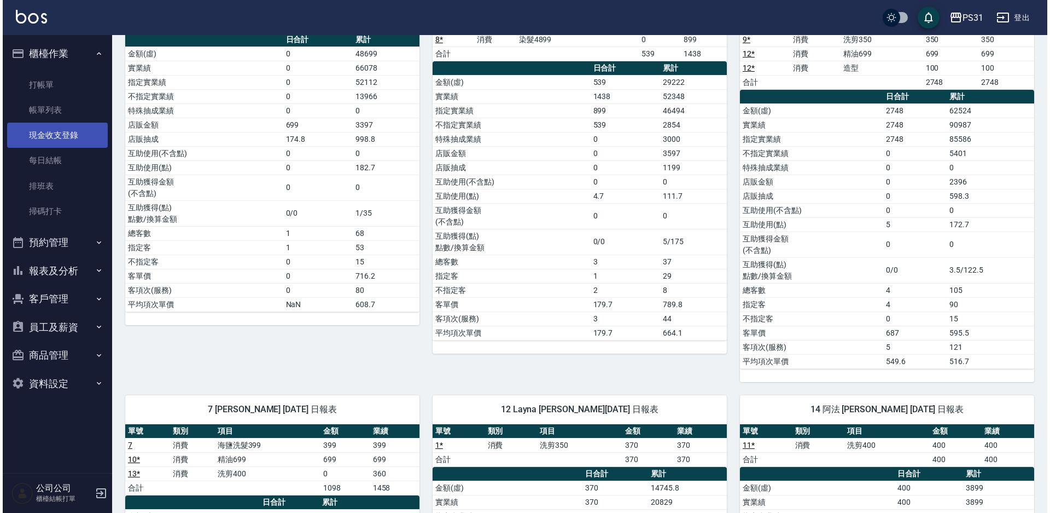
scroll to position [0, 0]
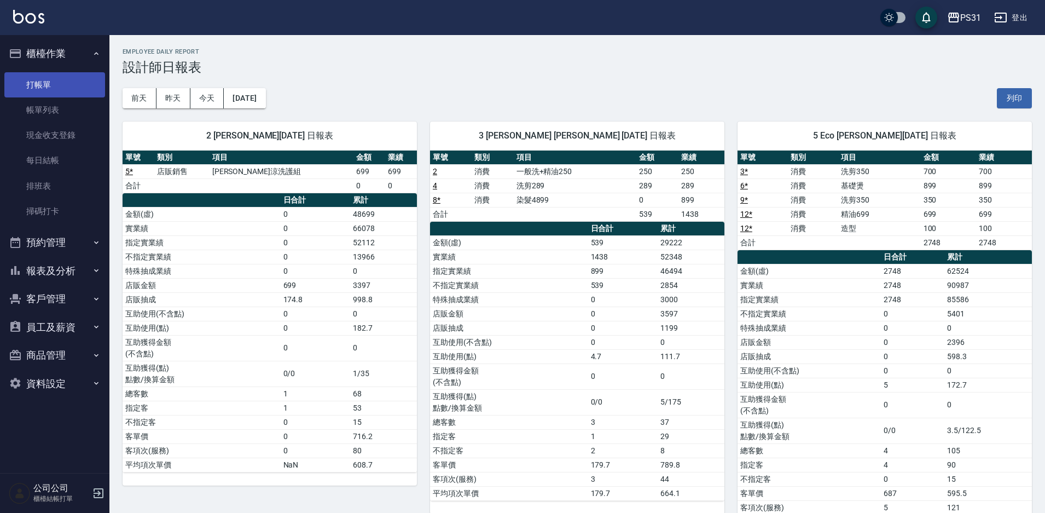
click at [47, 85] on link "打帳單" at bounding box center [54, 84] width 101 height 25
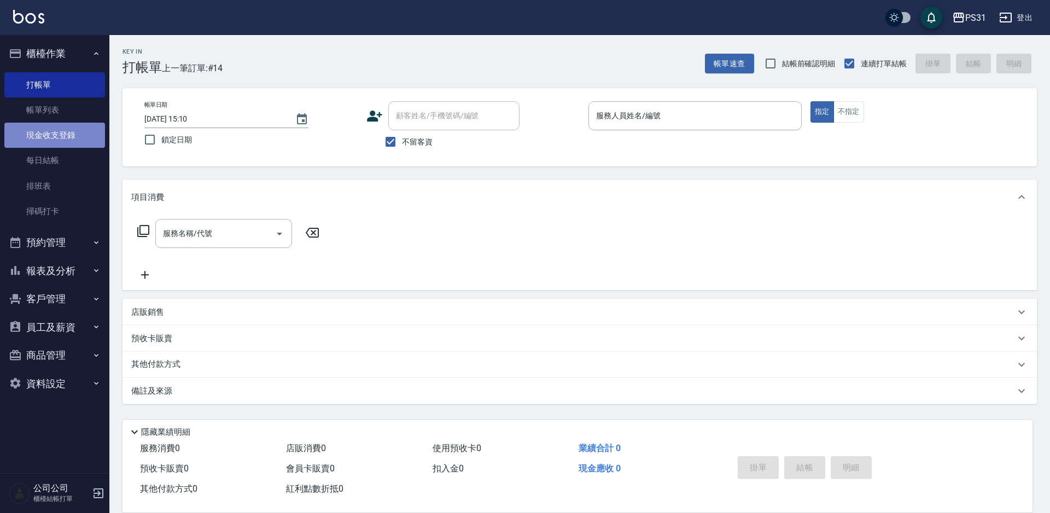
click at [48, 133] on link "現金收支登錄" at bounding box center [54, 135] width 101 height 25
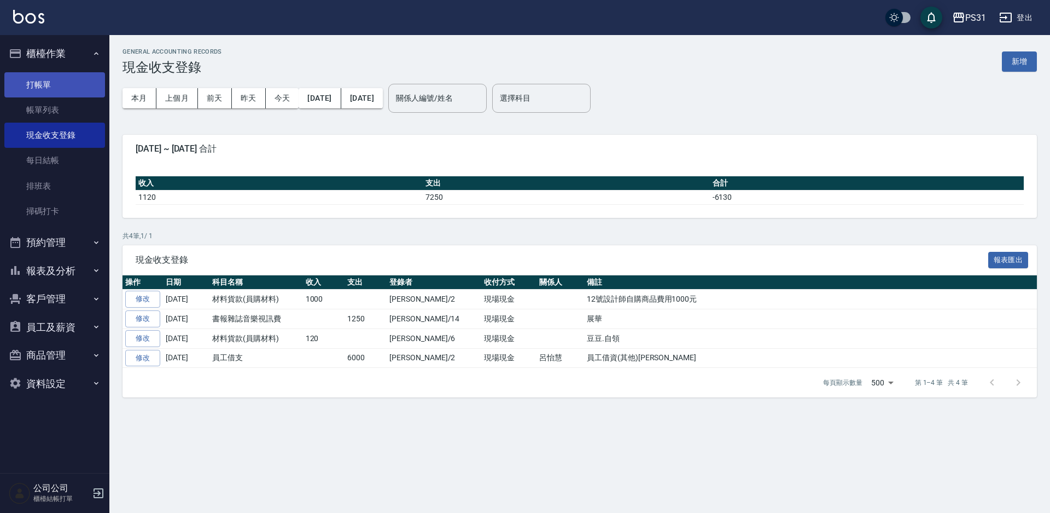
click at [49, 77] on link "打帳單" at bounding box center [54, 84] width 101 height 25
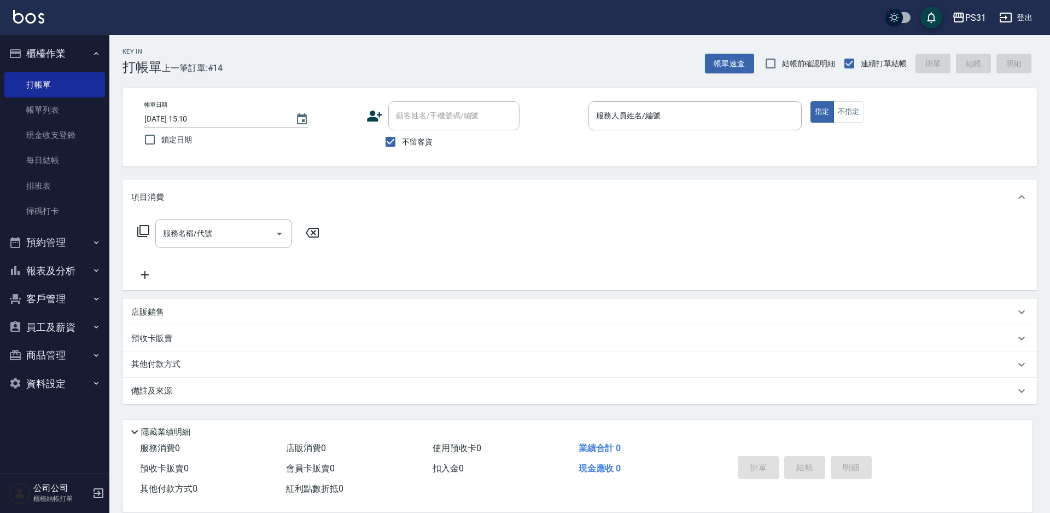
click at [56, 511] on div "公司公司 櫃檯結帳打單" at bounding box center [54, 492] width 109 height 39
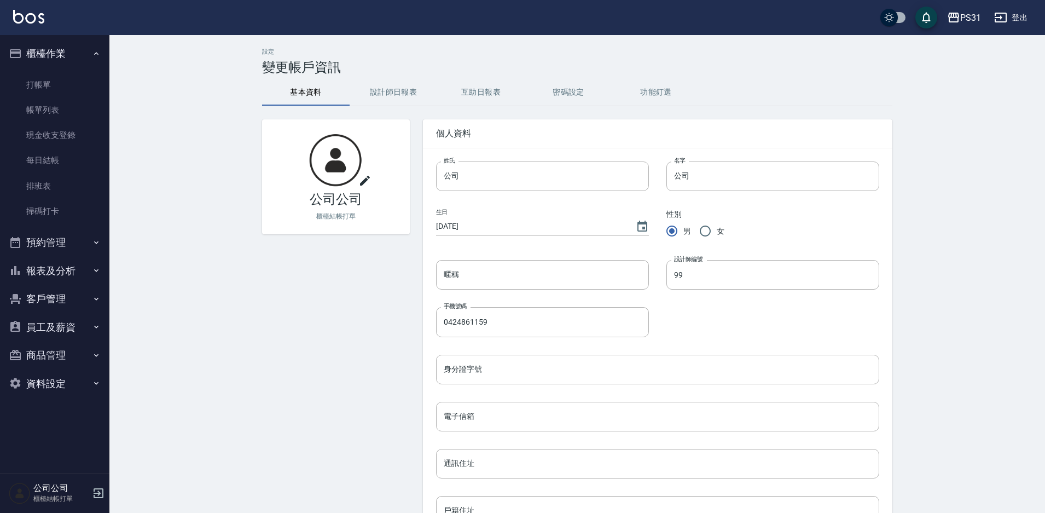
click at [230, 369] on div "設定 變更帳戶資訊 基本資料 設計師日報表 互助日報表 密碼設定 功能釘選 公司公司 櫃檯結帳打單 個人資料 姓氏 公司 姓氏 名字 公司 名字 生日 [DE…" at bounding box center [576, 359] width 935 height 649
click at [51, 78] on link "打帳單" at bounding box center [54, 84] width 101 height 25
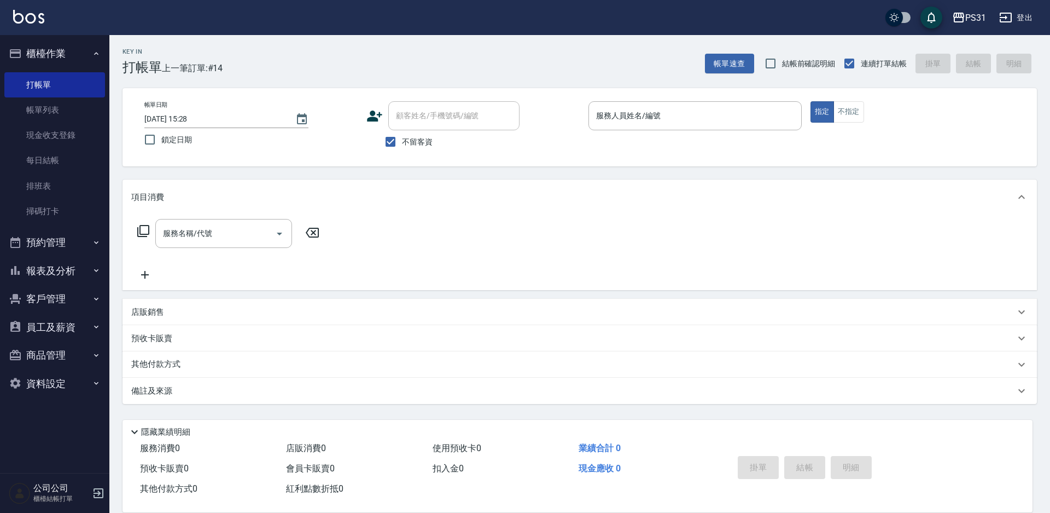
click at [51, 500] on p "櫃檯結帳打單" at bounding box center [61, 498] width 56 height 10
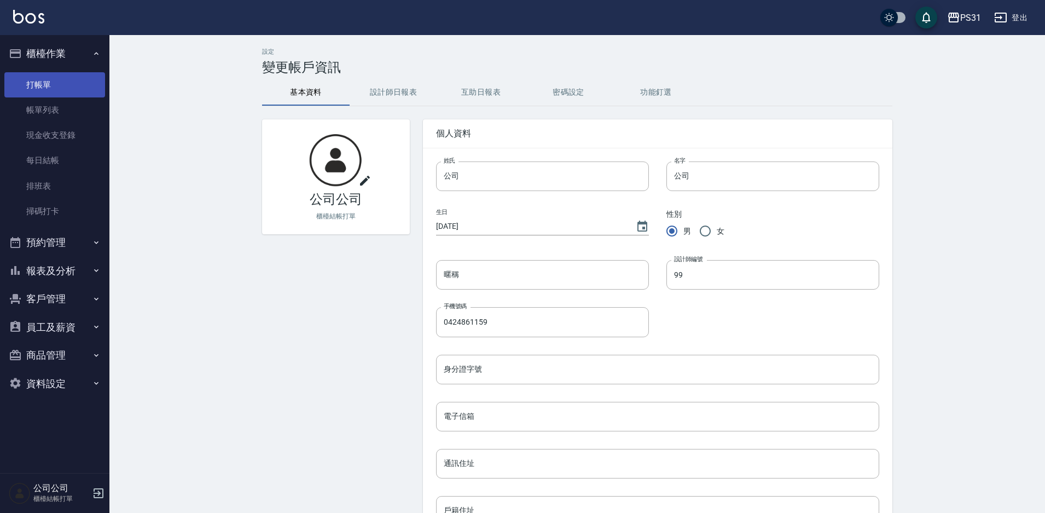
click at [65, 85] on link "打帳單" at bounding box center [54, 84] width 101 height 25
